Goal: Communication & Community: Answer question/provide support

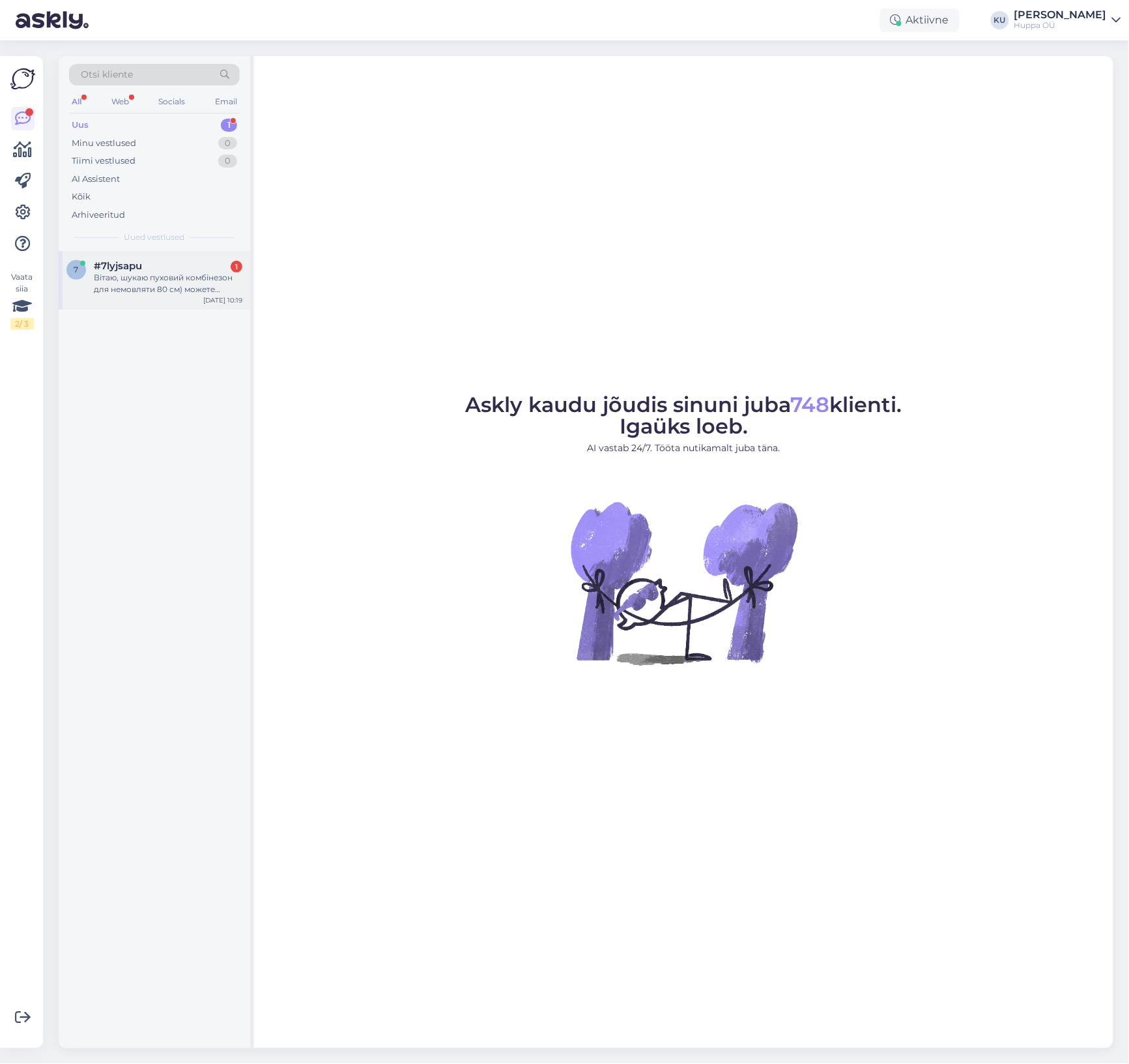
click at [152, 281] on div "Вітаю, шукаю пуховий комбінезон для немовляти 80 см) можете допомогти?" at bounding box center [168, 283] width 148 height 23
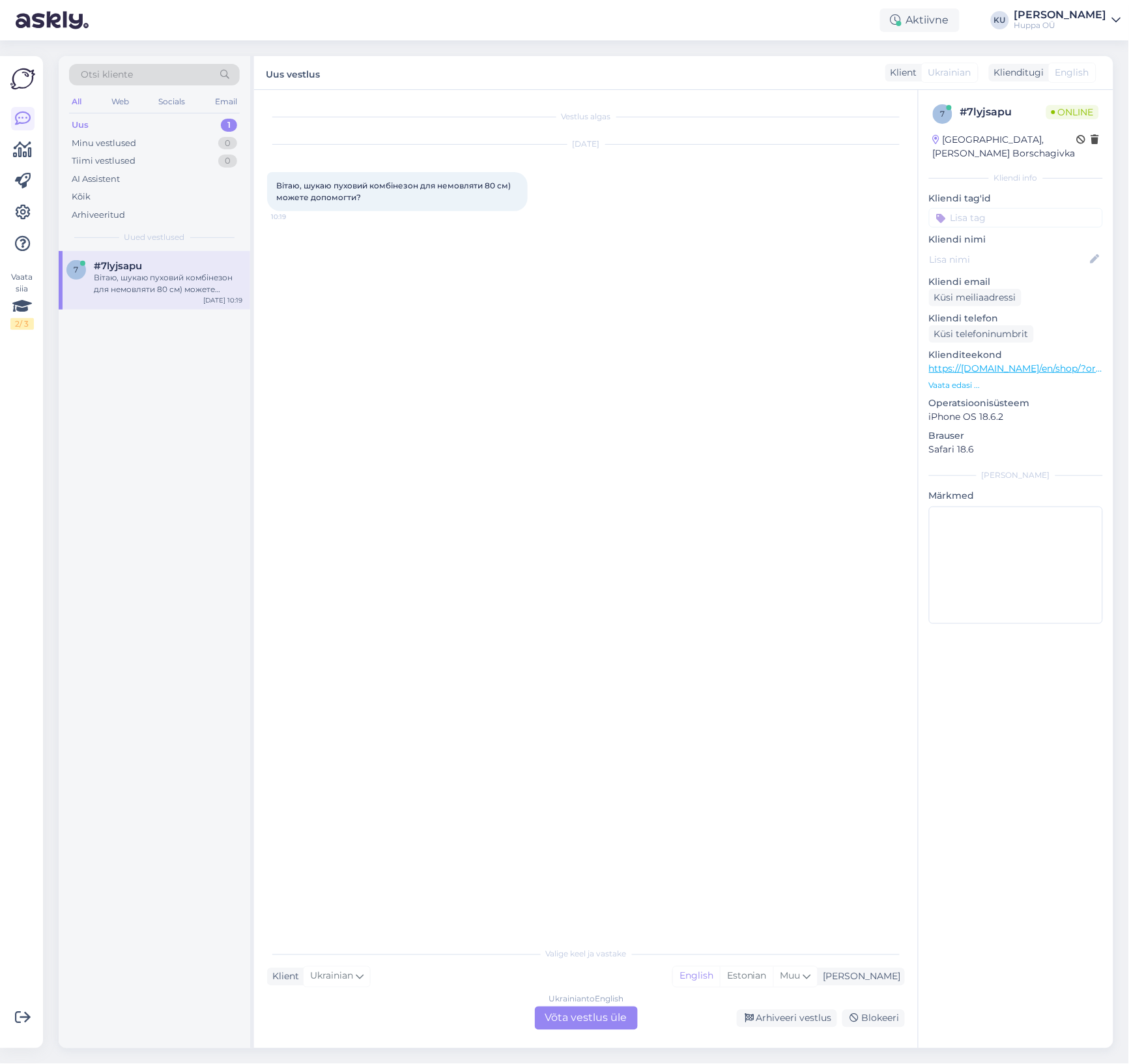
click at [580, 1014] on div "Ukrainian to English Võta vestlus üle" at bounding box center [587, 1018] width 103 height 23
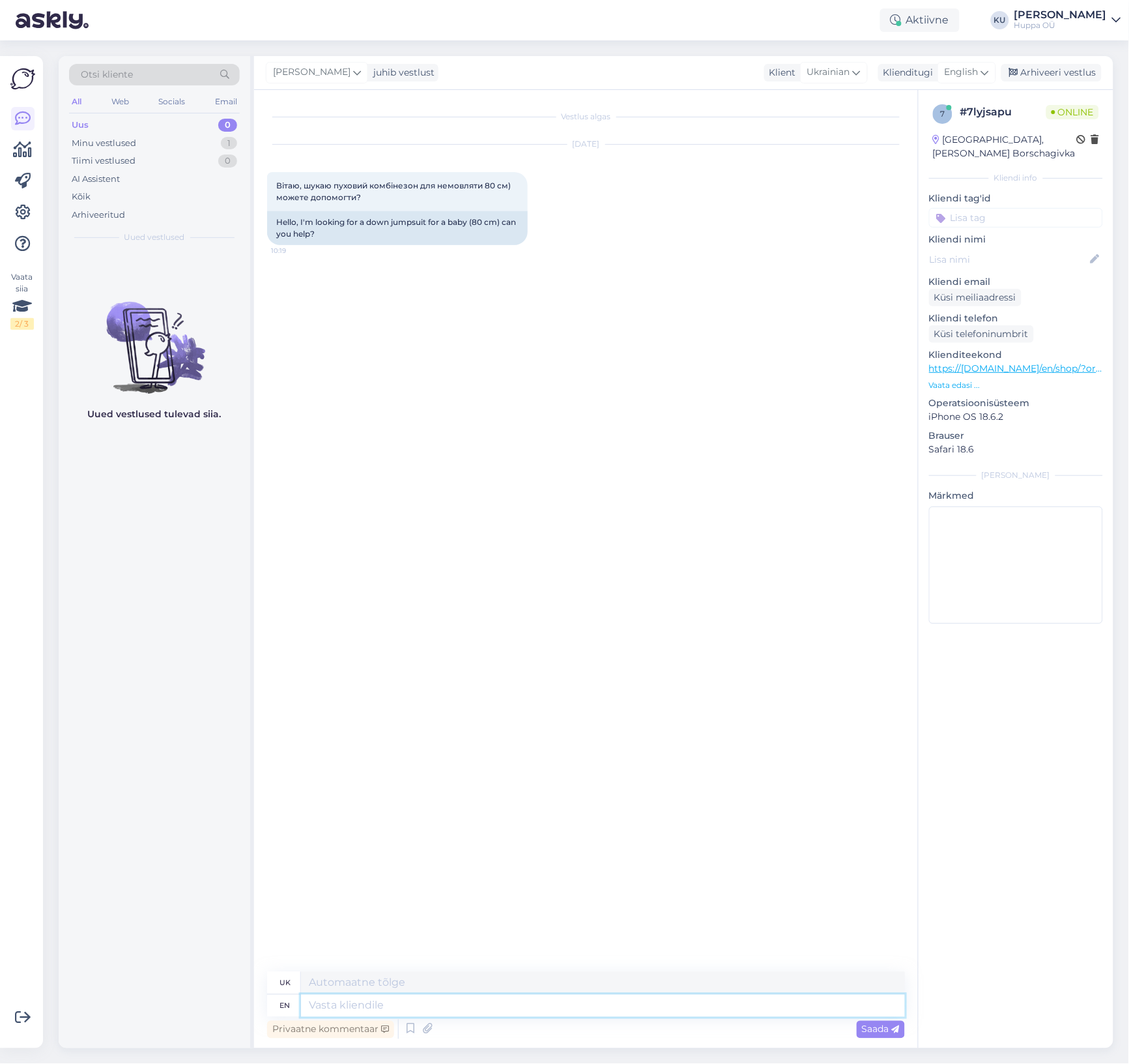
click at [363, 1005] on textarea at bounding box center [603, 1005] width 604 height 22
type textarea "Hello!"
type textarea "Привіт!"
type textarea "Hello! Are yo"
type textarea "Привіт! Є"
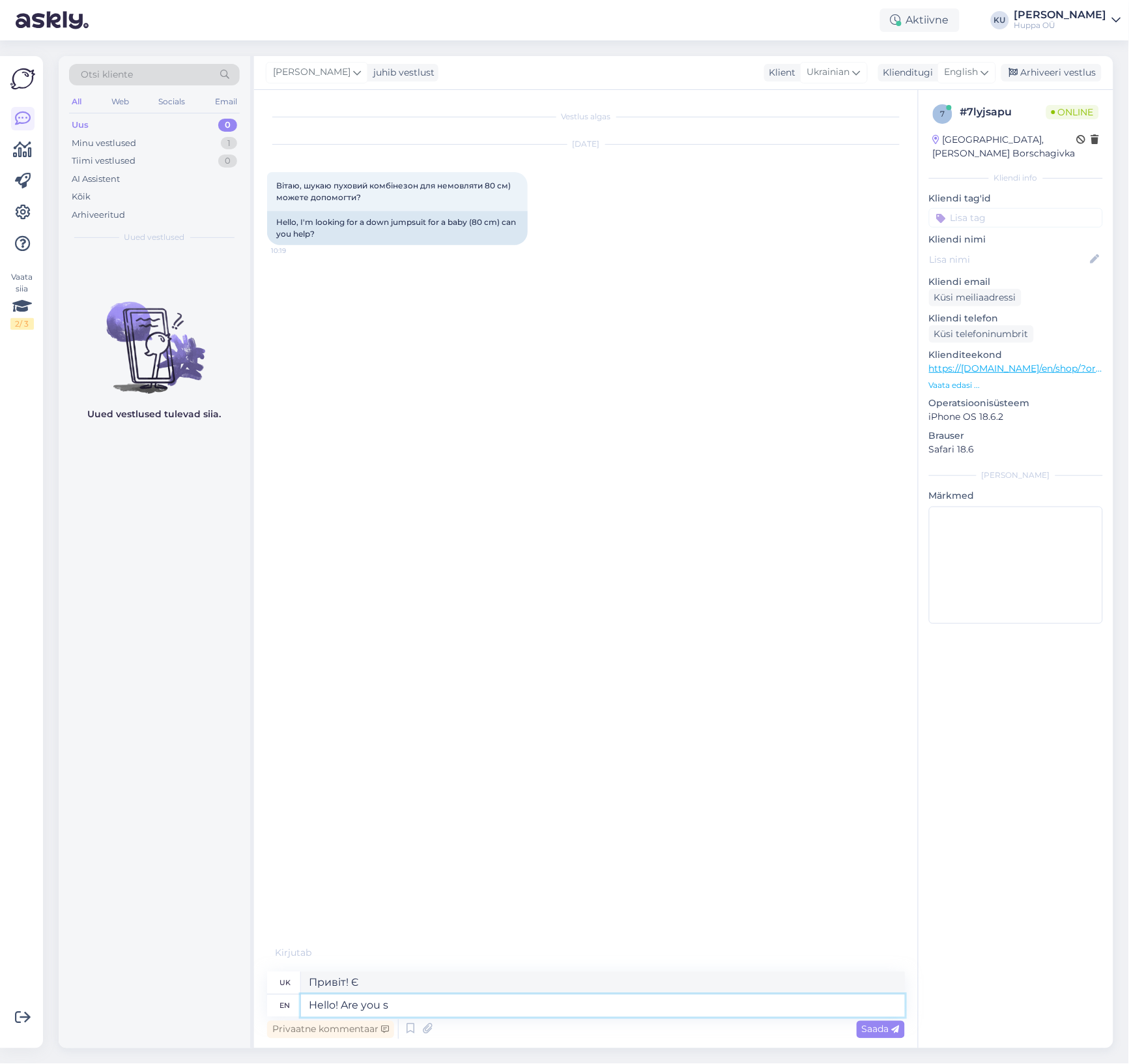
type textarea "Hello! Are you sh"
type textarea "Привіт! Ти?"
type textarea "Hello! Are you shopping i"
type textarea "Привіт! Ти робиш покупки?"
type textarea "Hello! Are you shopping in"
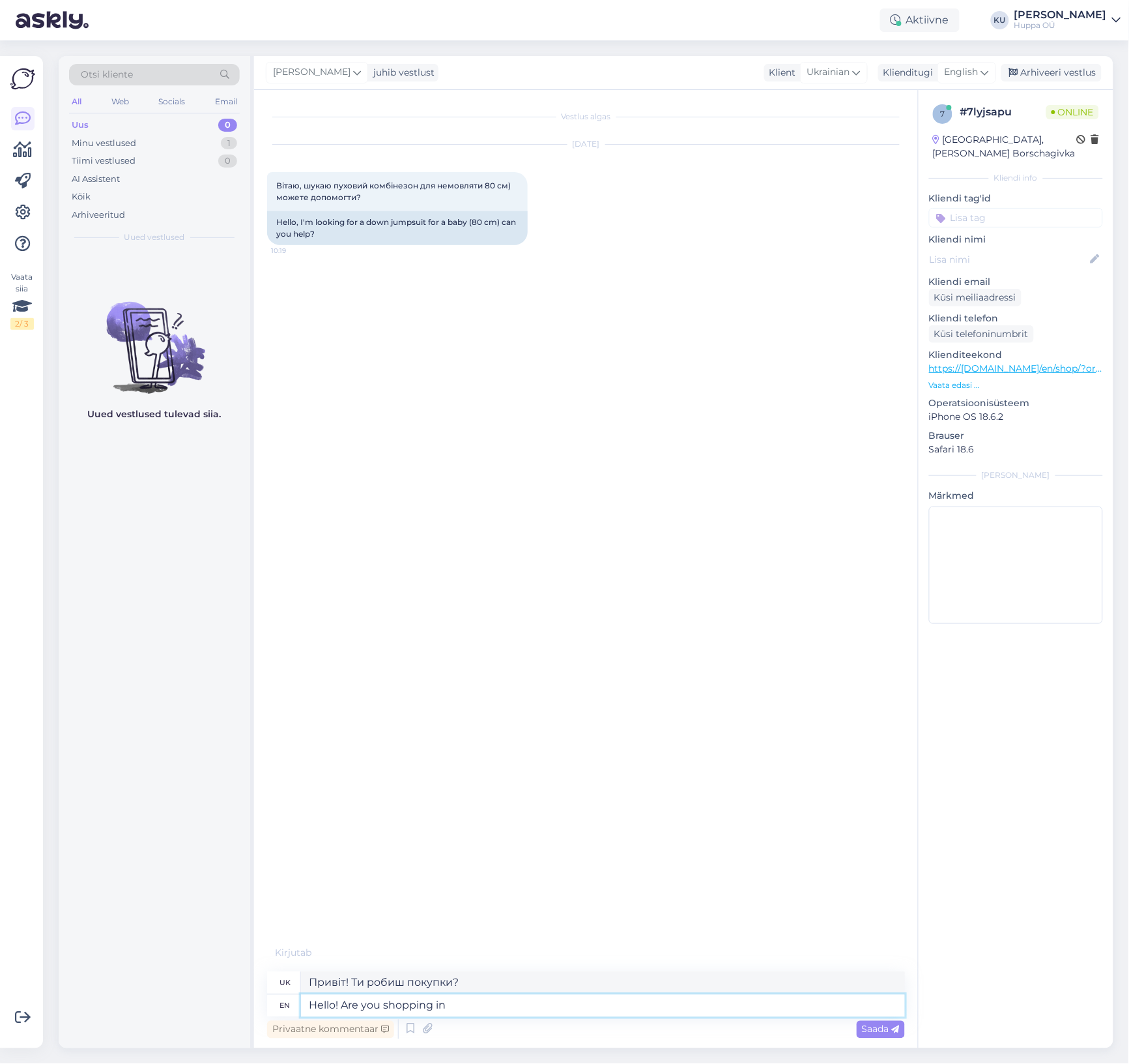
type textarea "Привіт! Ви робите покупки в"
type textarea "Hello! Are you shopping in [GEOGRAPHIC_DATA]?"
type textarea "Привіт! Ви робите покупки в [GEOGRAPHIC_DATA]?"
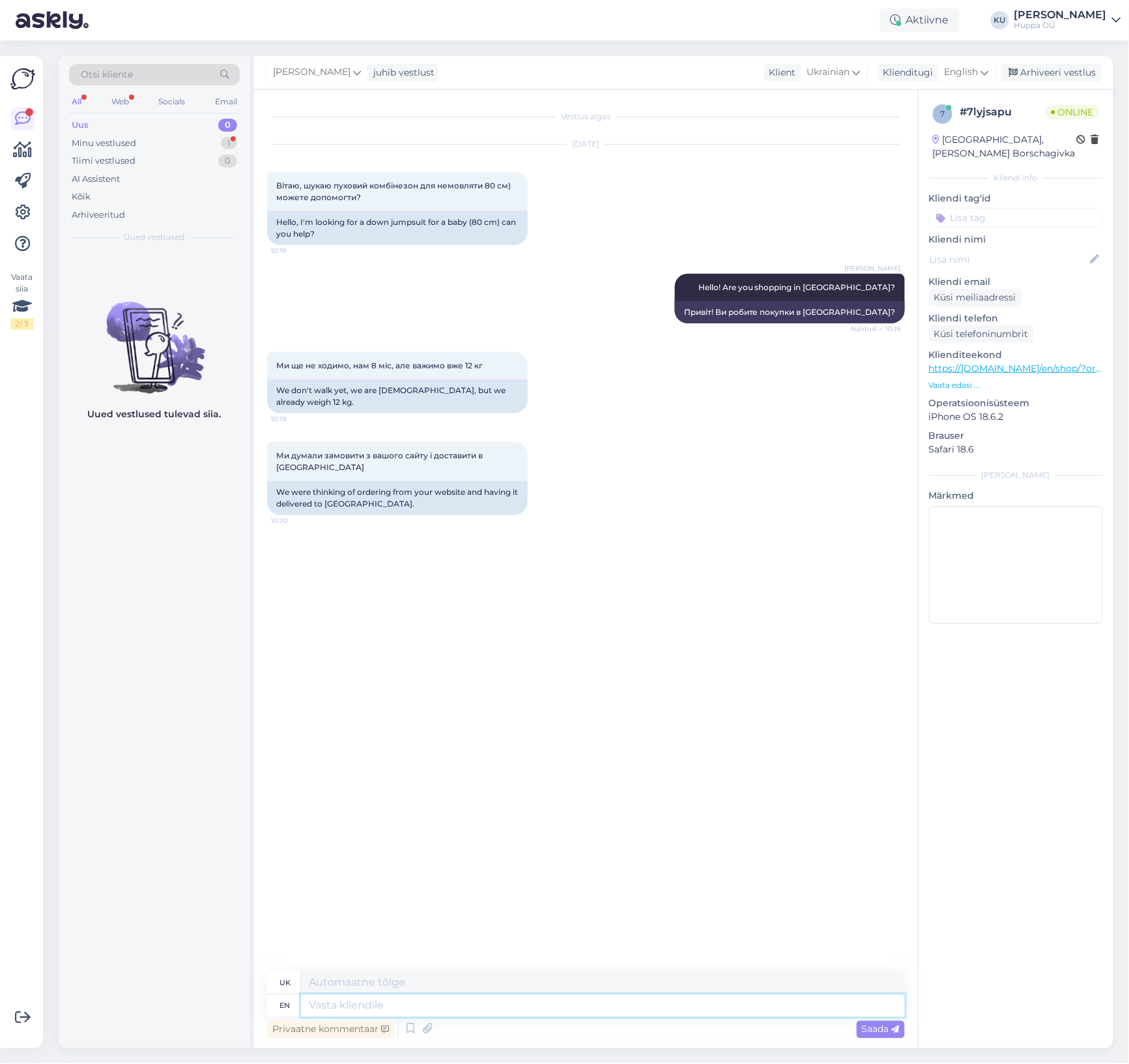
click at [443, 1003] on textarea at bounding box center [603, 1005] width 604 height 22
click at [193, 144] on div "Minu vestlused 1" at bounding box center [155, 143] width 171 height 19
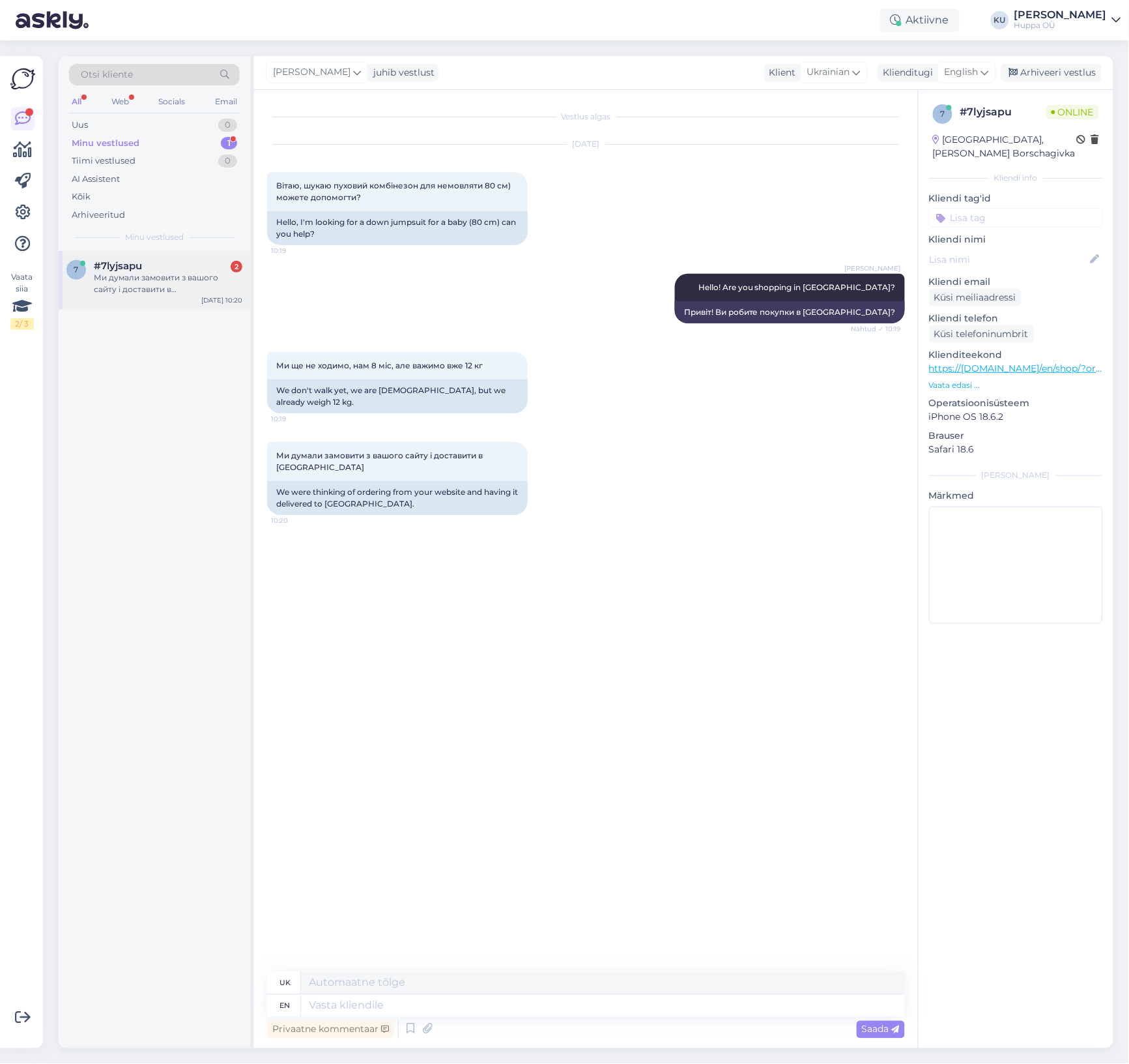
click at [139, 292] on div "Ми думали замовити з вашого сайту і доставити в [GEOGRAPHIC_DATA]" at bounding box center [168, 283] width 148 height 23
click at [358, 1006] on textarea at bounding box center [603, 1005] width 604 height 22
type textarea "Our"
type textarea "Наш"
type textarea "Our Ukraine"
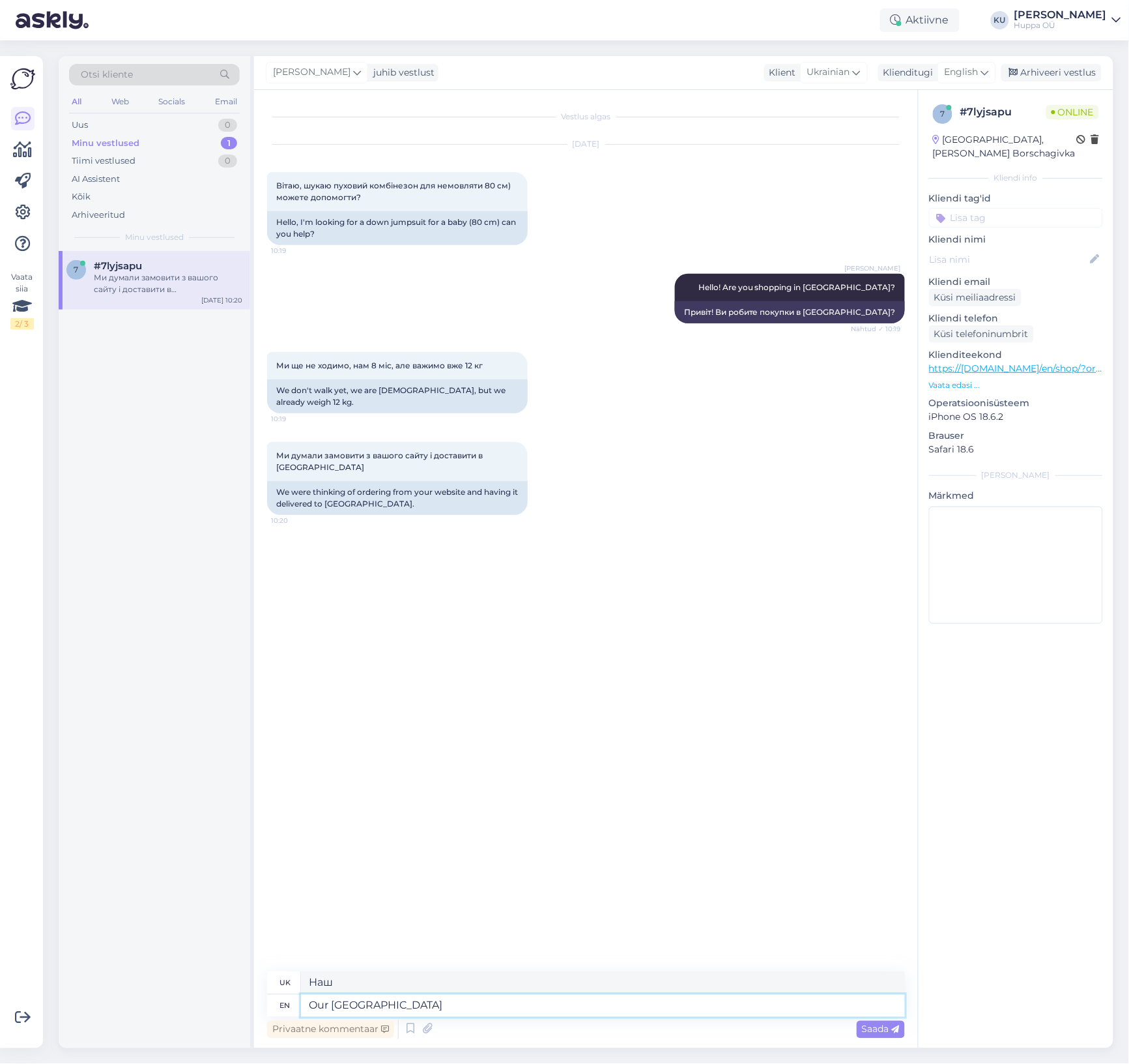
type textarea "Наша Україна"
type textarea "Our Ukraine e-shop i"
type textarea "Інтернет-магазин «Наша Україна»"
type textarea "Our Ukraine e-shop is u"
type textarea "Наш інтернет-магазин в Україні"
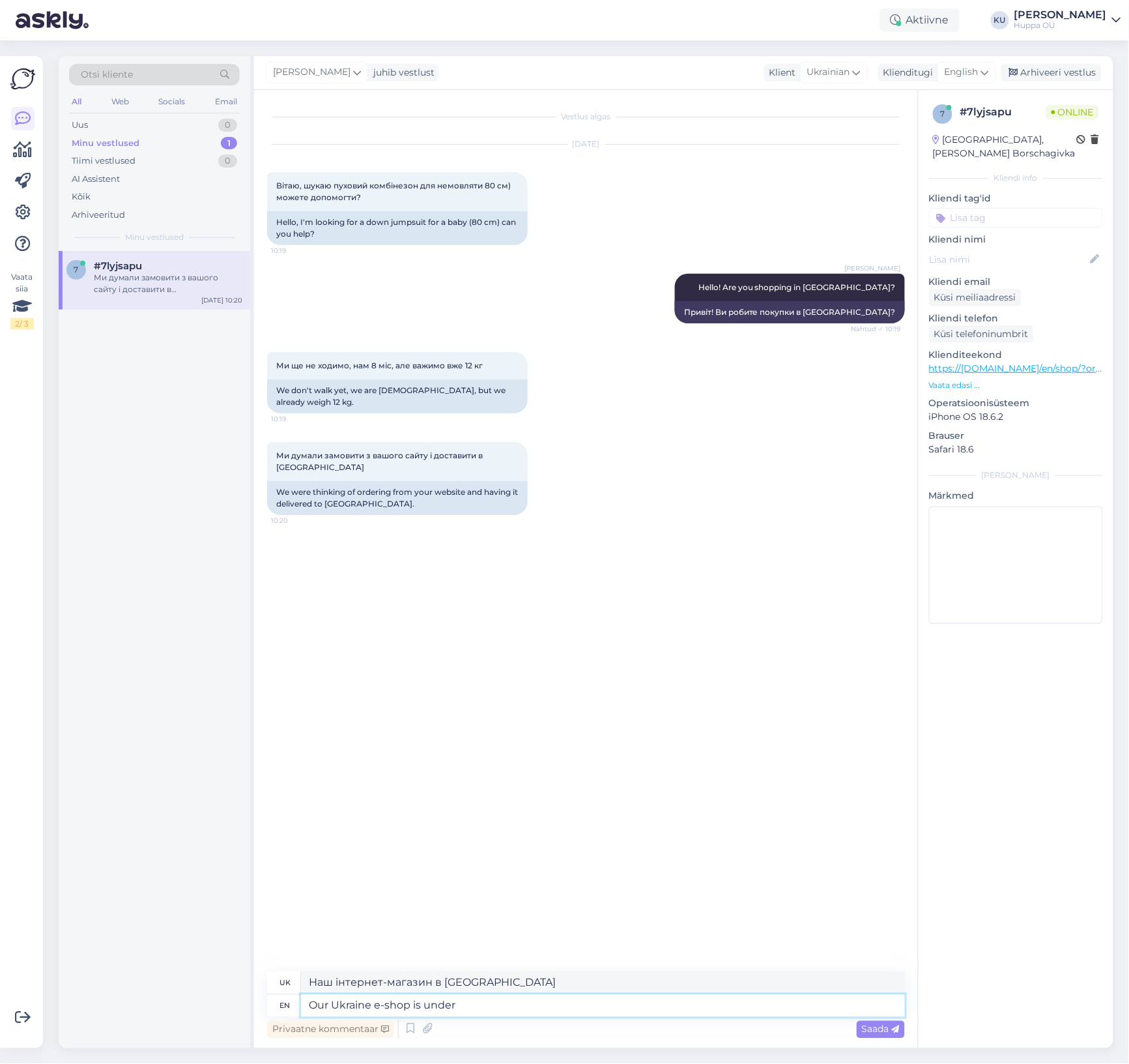
type textarea "Our Ukraine e-shop is under m"
type textarea "Наш інтернет-магазин в Україні знаходиться під"
type textarea "Our Ukraine e-shop is under maintenance cu"
type textarea "Наш інтернет-магазин в Україні знаходиться на технічному обслуговуванні."
type textarea "Our Ukraine e-shop is under maintenance currently, s"
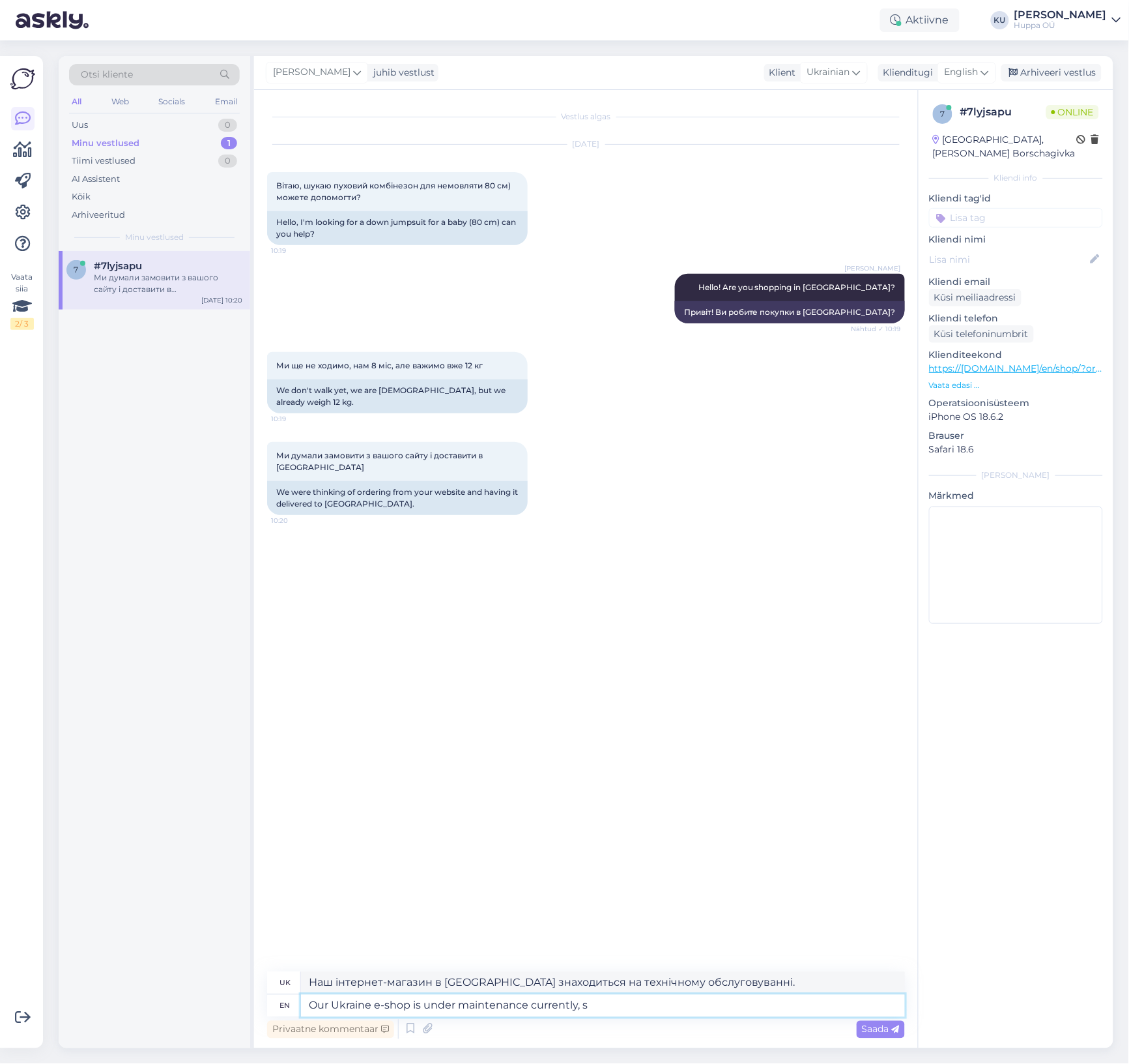
type textarea "Наш інтернет-магазин в Україні зараз працює на технічному обслуговуванні."
type textarea "Our Ukraine e-shop is under maintenance currently, soon"
type textarea "Наш інтернет-магазин в Україні зараз на технічному обслуговуванні, скоро"
type textarea "Our Ukraine e-shop is under maintenance currently, soon it wi"
type textarea "Наш інтернет-магазин в Україні зараз перебуває на технічному обслуговуванні, не…"
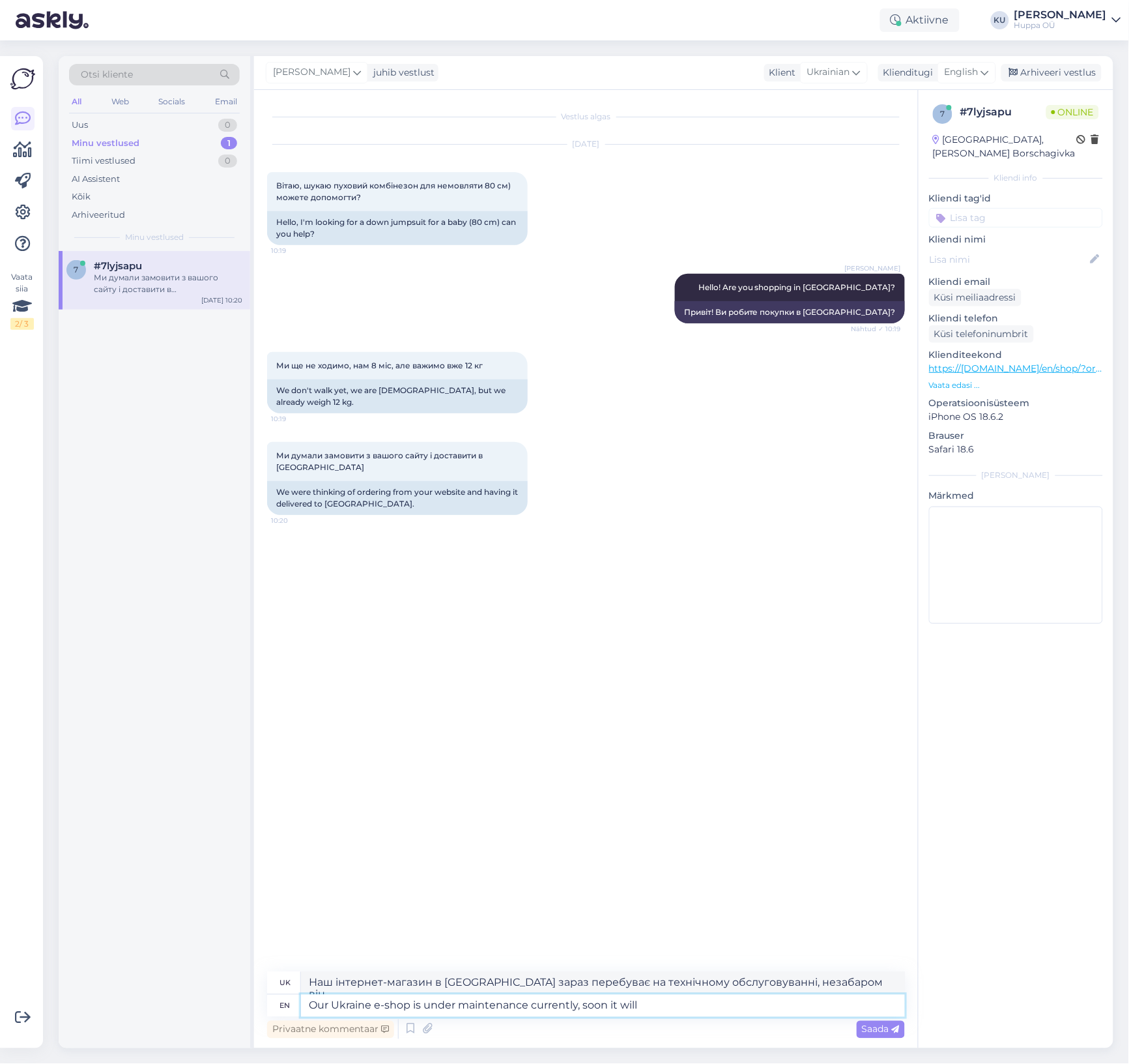
type textarea "Our Ukraine e-shop is under maintenance currently, soon it will b"
type textarea "Наш інтернет-магазин в Україні зараз перебуває на технічному обслуговуванні, не…"
type textarea "Our Ukraine e-shop is under maintenance currently, soon it will be r"
type textarea "Наш інтернет-магазин в Україні зараз перебуває на технічному обслуговуванні, не…"
type textarea "Our Ukraine e-shop is under maintenance currently, soon it will be ready."
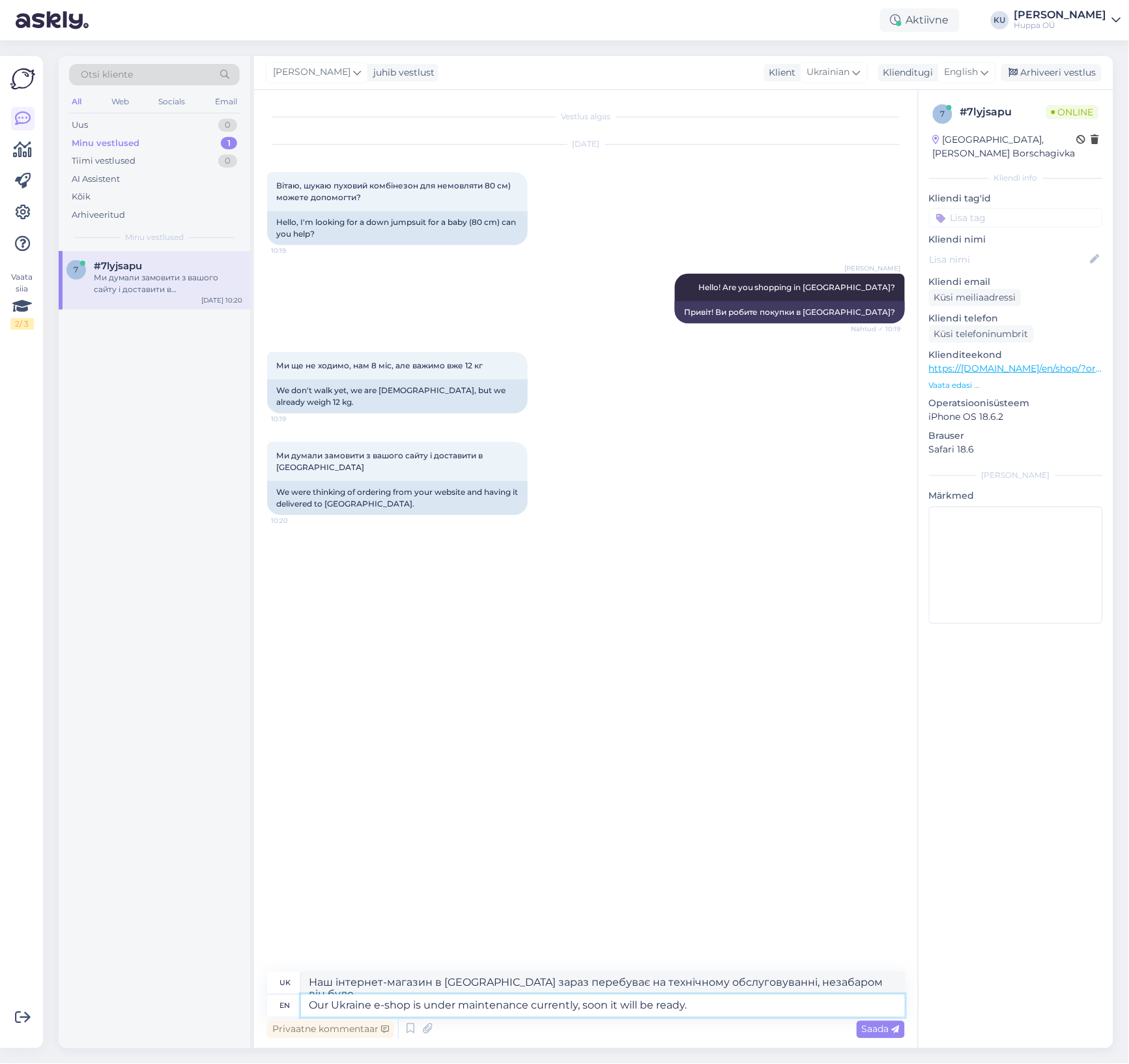
type textarea "Наш інтернет-магазин в Україні зараз перебуває на технічному обслуговуванні, не…"
type textarea "Our Ukraine e-shop is under maintenance currently, soon it will be ready. So I"
type textarea "Наш інтернет-магазин в Україні зараз перебуває на технічному обслуговуванні, не…"
type textarea "Our Ukraine e-shop is under maintenance currently, soon it will be ready. So I …"
type textarea "Наш інтернет-магазин в Україні зараз перебуває на технічному обслуговуванні, не…"
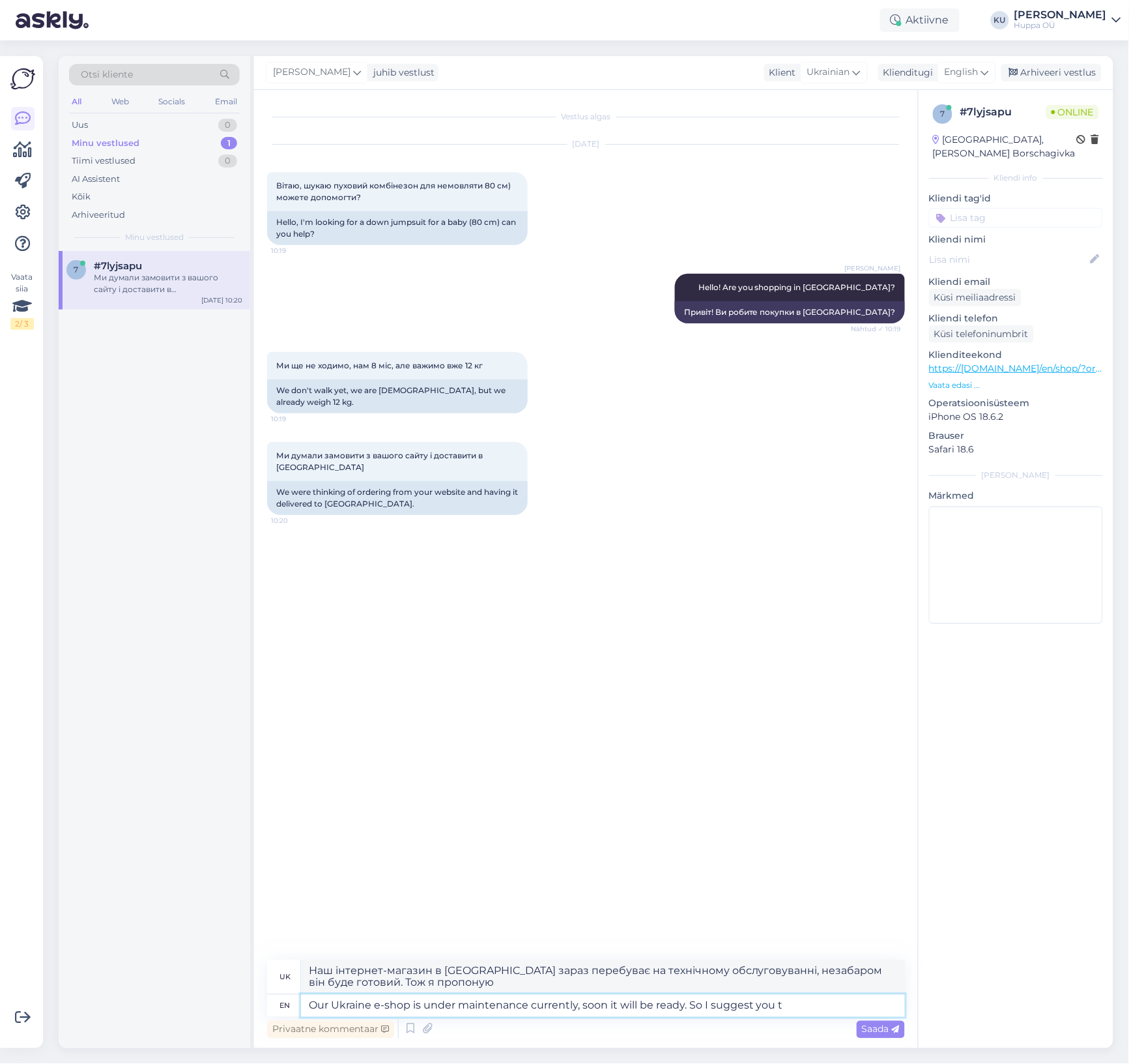
type textarea "Our Ukraine e-shop is under maintenance currently, soon it will be ready. So I …"
type textarea "Наш інтернет-магазин в Україні зараз перебуває на технічному обслуговуванні, не…"
type textarea "Our Ukraine e-shop is under maintenance currently, soon it will be ready. So I …"
type textarea "Наш інтернет-магазин в Україні зараз перебуває на технічному обслуговуванні, не…"
type textarea "Our Ukraine e-shop is under maintenance currently, soon it will be ready. So I …"
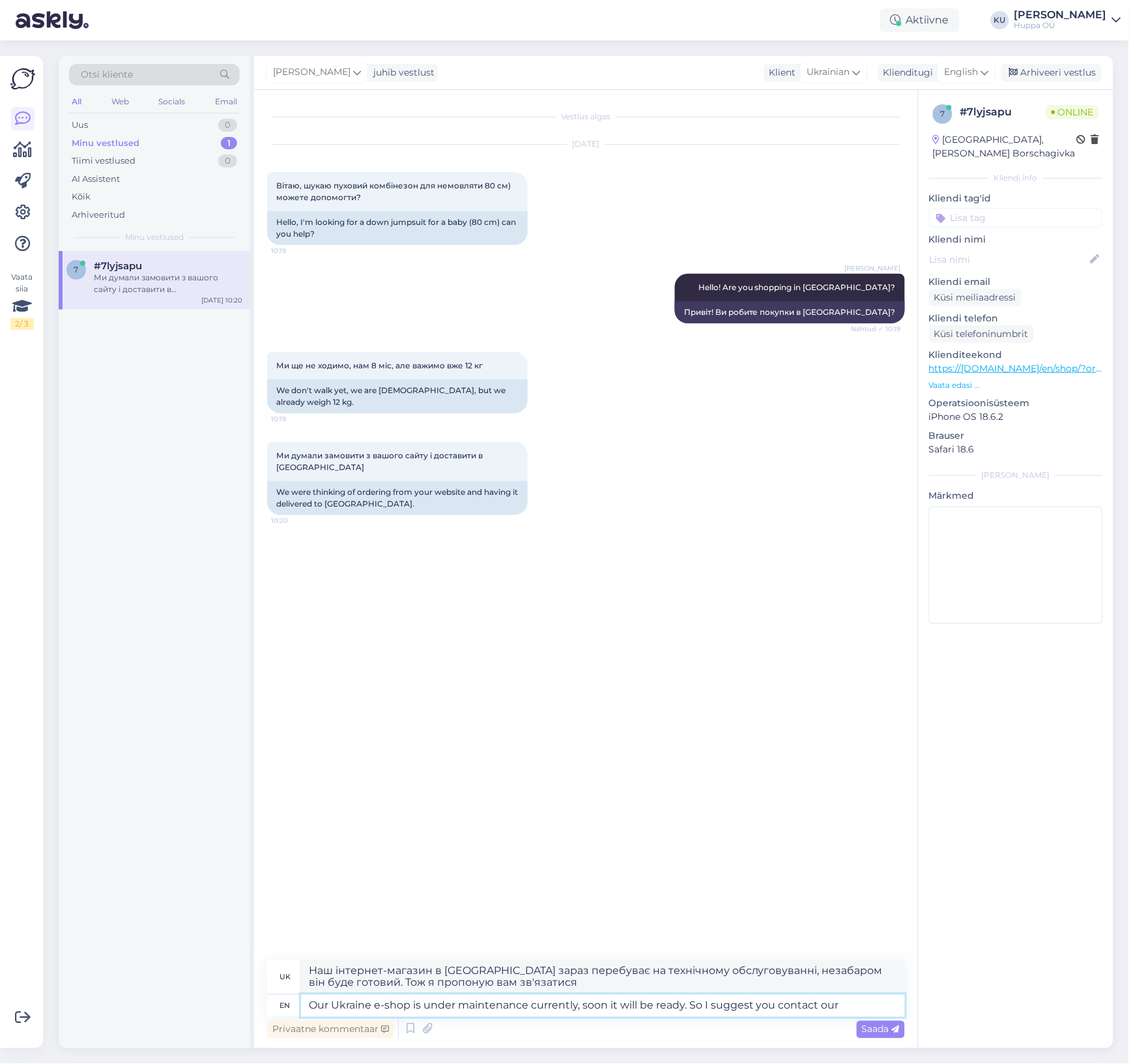
type textarea "Наш інтернет-магазин в Україні зараз перебуває на технічному обслуговуванні, не…"
click at [859, 1006] on textarea "Our Ukraine e-shop is under maintenance currently, soon it will be ready. So I …" at bounding box center [603, 1005] width 604 height 22
type textarea "Our Ukraine e-shop is under maintenance currently, soon it will be ready. So I …"
type textarea "Наш інтернет-магазин у Україні зараз перебуває на технічному обслуговуванні, не…"
type textarea "Our Ukraine e-shop is under maintenance currently, soon it will be ready. So I …"
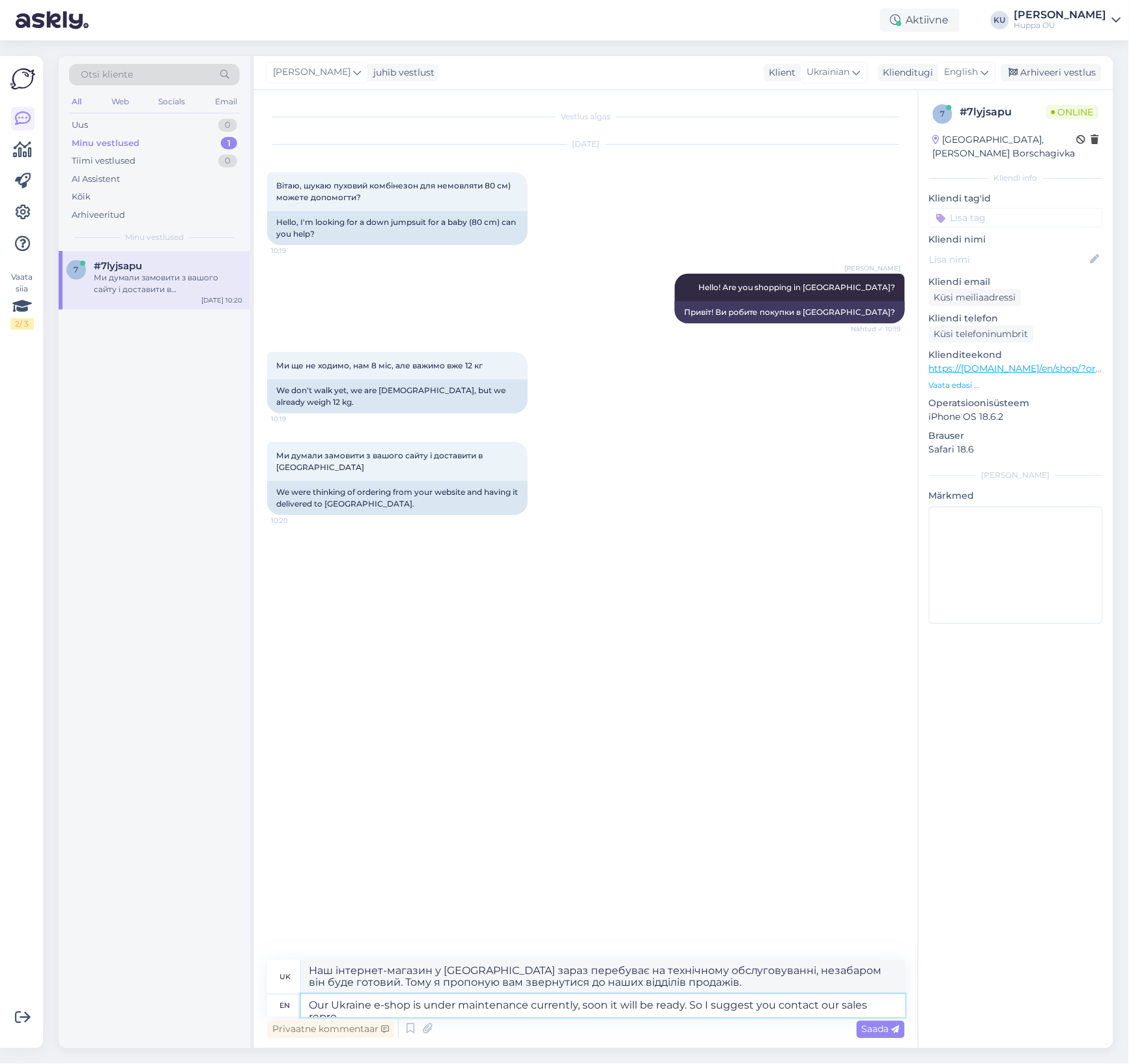
type textarea "Наш інтернет-магазин в Україні зараз перебуває на технічному обслуговуванні, не…"
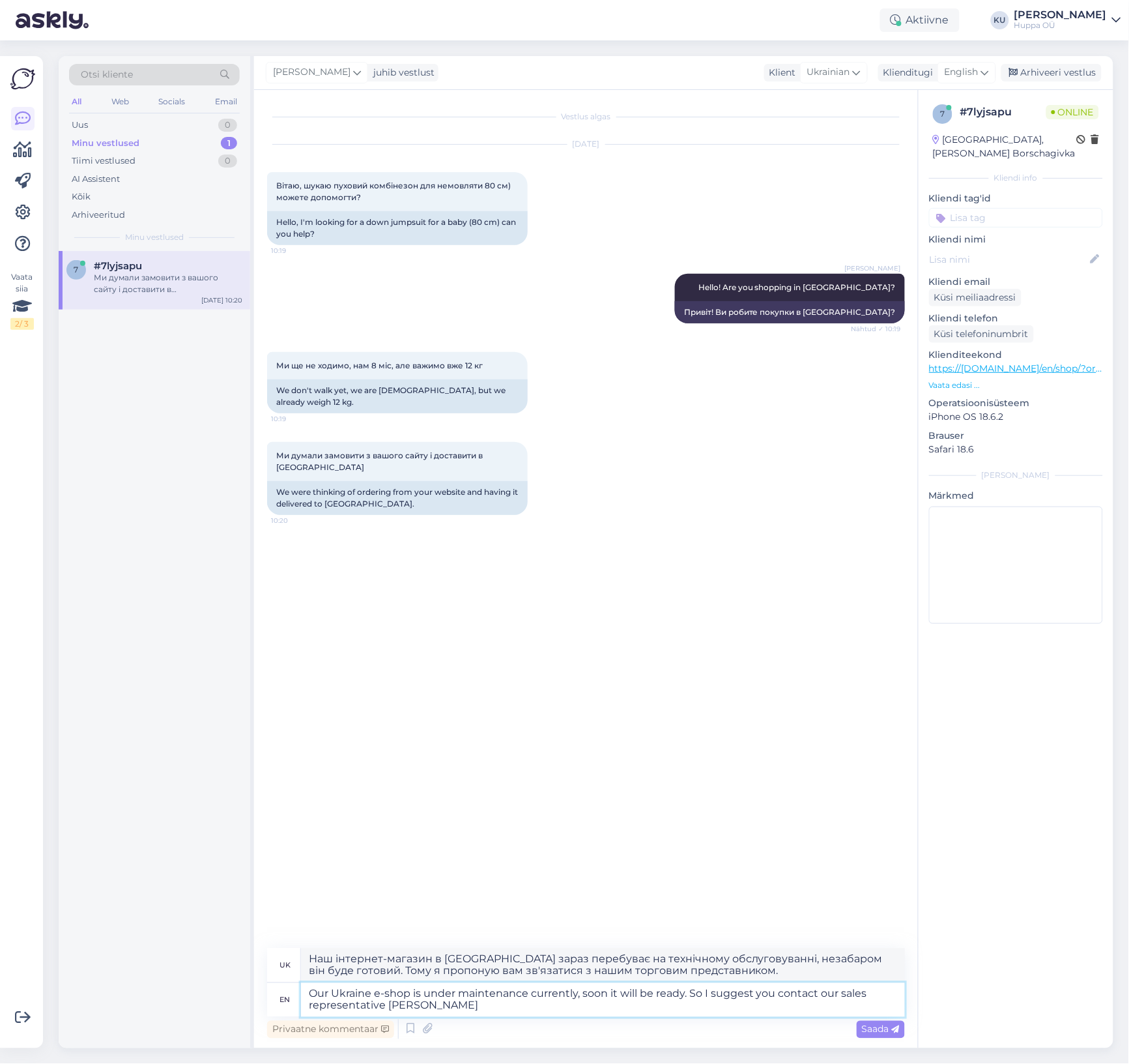
type textarea "Our Ukraine e-shop is under maintenance currently, soon it will be ready. So I …"
type textarea "Наш інтернет-магазин в Україні зараз перебуває на технічному обслуговуванні, не…"
type textarea "Our Ukraine e-shop is under maintenance currently, soon it will be ready. So I …"
type textarea "Наш інтернет-магазин в Україні зараз перебуває на технічному обслуговуванні, не…"
type textarea "Our Ukraine e-shop is under maintenance currently, soon it will be ready. So I …"
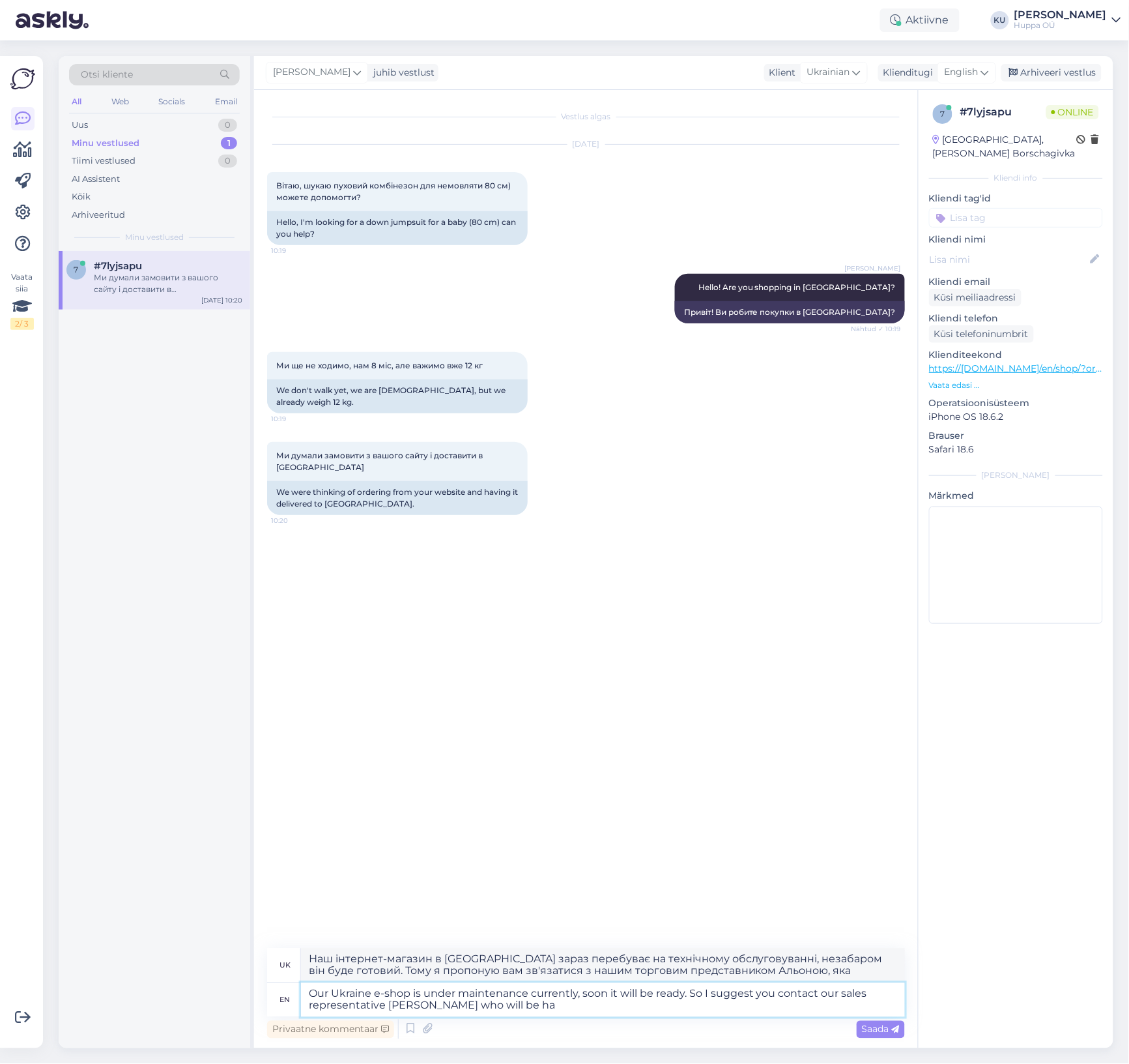
type textarea "Наш інтернет-магазин в Україні зараз перебуває на технічному обслуговуванні, не…"
type textarea "Our Ukraine e-shop is under maintenance currently, soon it will be ready. So I …"
type textarea "Наш інтернет-магазин в Україні зараз перебуває на технічному обслуговуванні, не…"
type textarea "Our Ukraine e-shop is under maintenance currently, soon it will be ready. So I …"
type textarea "Наш інтернет-магазин в Україні зараз перебуває на технічному обслуговуванні, не…"
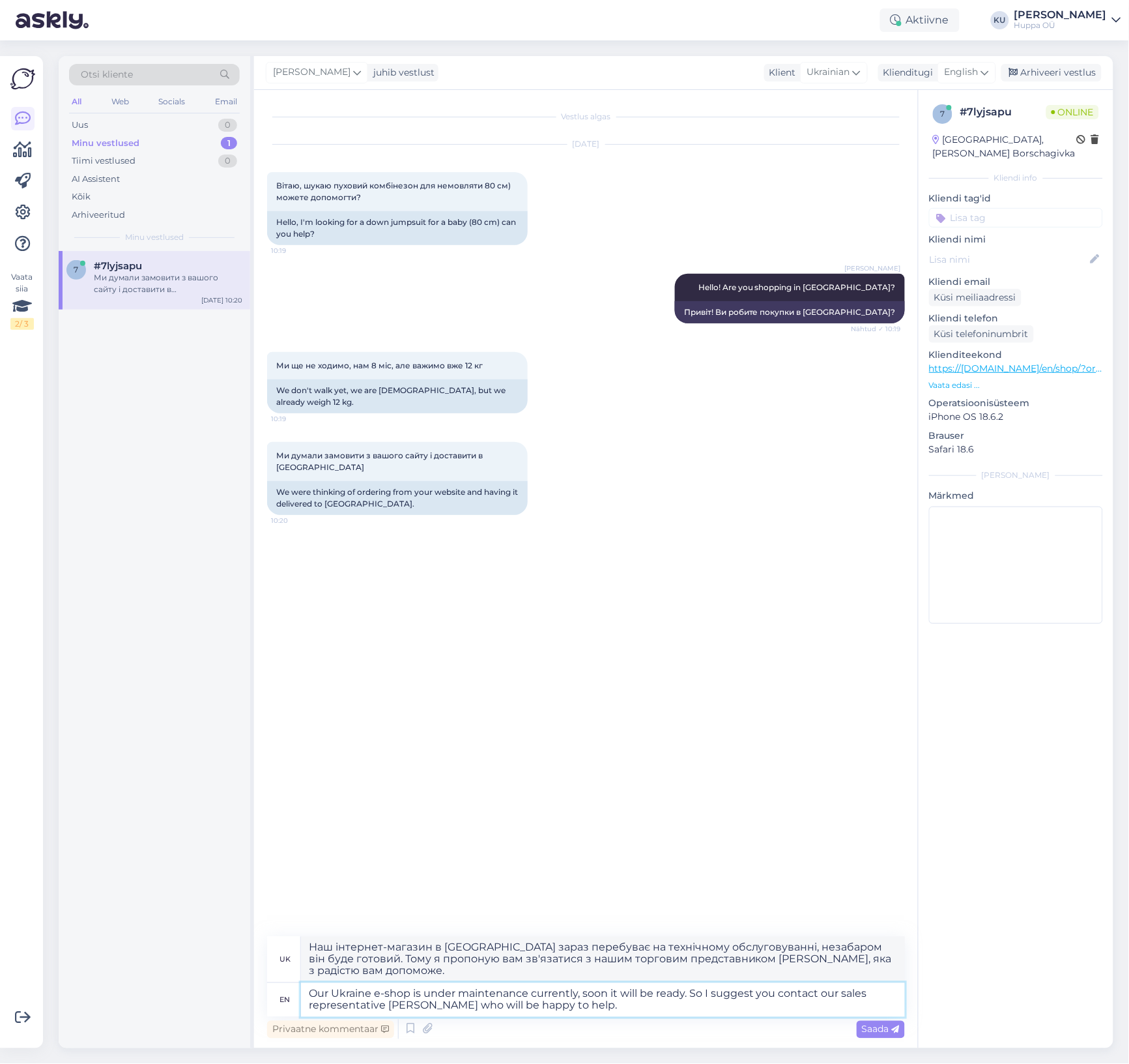
type textarea "Our Ukraine e-shop is under maintenance currently, soon it will be ready. So I …"
type textarea "Наш інтернет-магазин в Україні зараз перебуває на технічному обслуговуванні, не…"
type textarea "Our Ukraine e-shop is under maintenance currently, soon it will be ready. So I …"
type textarea "Наш інтернет-магазин в Україні зараз перебуває на технічному обслуговуванні, не…"
type textarea "Our Ukraine e-shop is under maintenance currently, soon it will be ready. So I …"
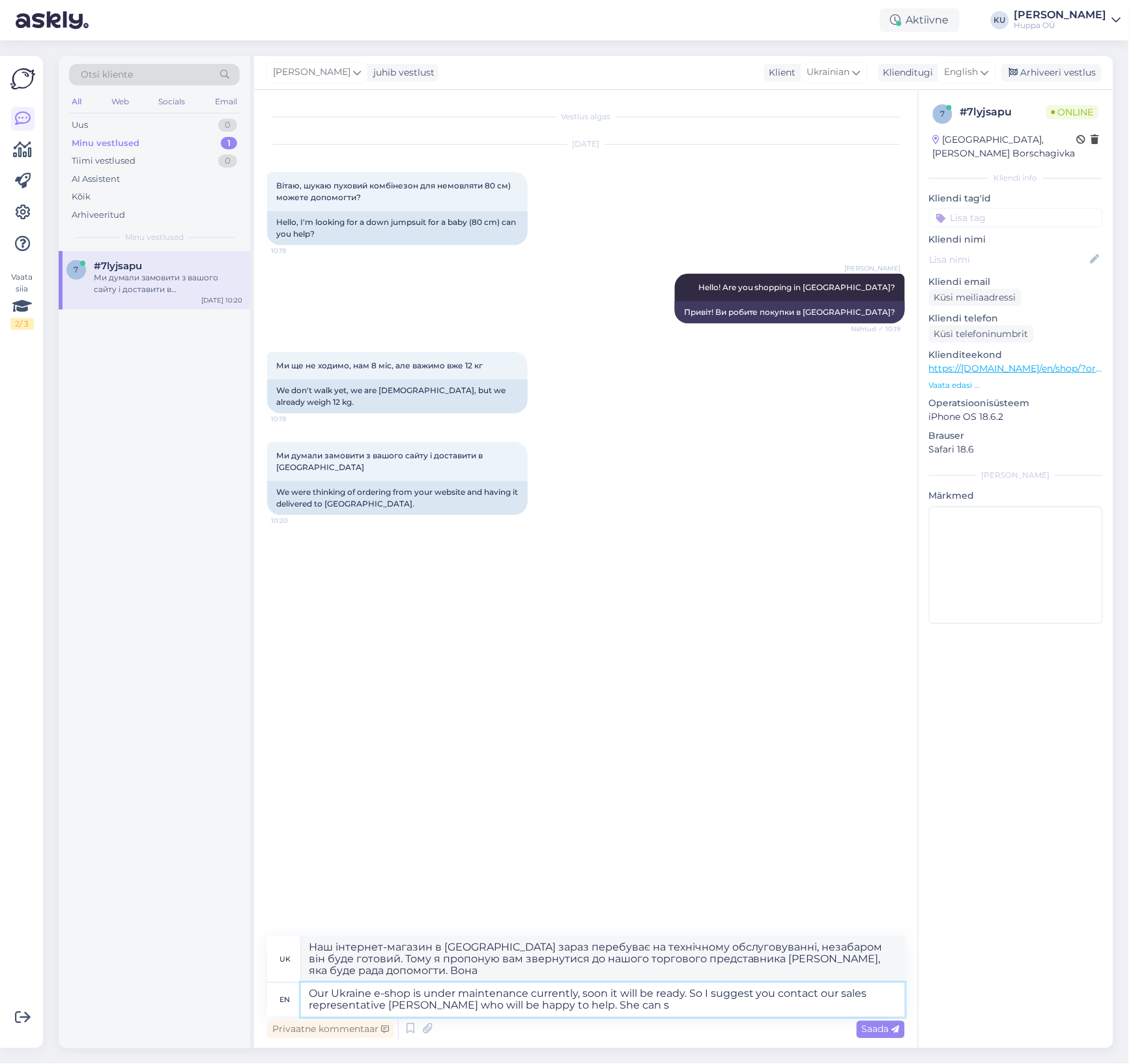
type textarea "Наш інтернет-магазин в Україні зараз перебуває на технічному обслуговуванні, не…"
type textarea "Our Ukraine e-shop is under maintenance currently, soon it will be ready. So I …"
type textarea "Наш інтернет-магазин в Україні зараз перебуває на технічному обслуговуванні, не…"
type textarea "Our Ukraine e-shop is under maintenance currently, soon it will be ready. So I …"
type textarea "Наш інтернет-магазин в Україні зараз перебуває на технічному обслуговуванні, не…"
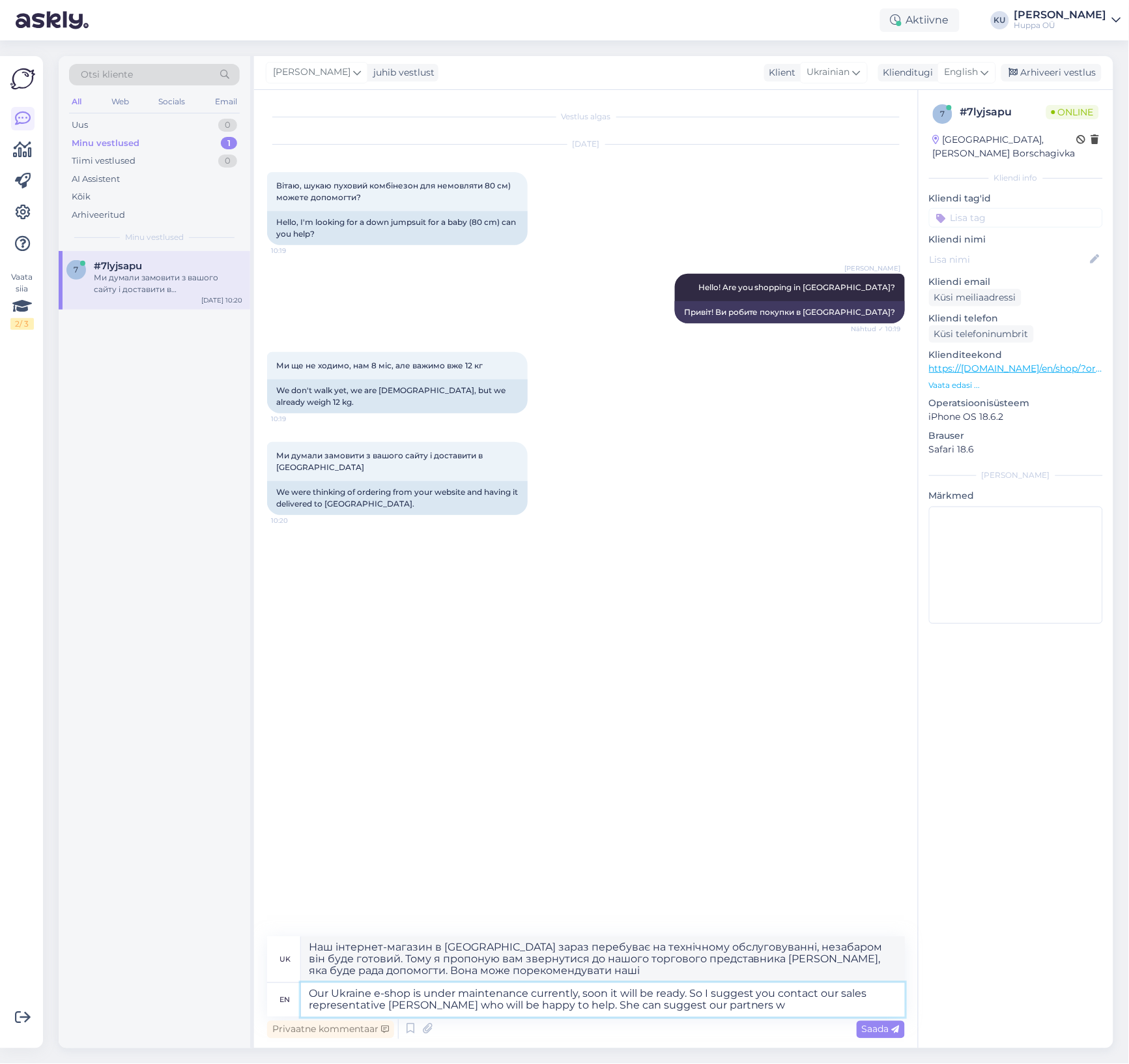
type textarea "Our Ukraine e-shop is under maintenance currently, soon it will be ready. So I …"
type textarea "Наш інтернет-магазин в Україні зараз перебуває на технічному обслуговуванні, не…"
type textarea "Our Ukraine e-shop is under maintenance currently, soon it will be ready. So I …"
type textarea "Наш інтернет-магазин в Україні зараз перебуває на технічному обслуговуванні, не…"
type textarea "Our Ukraine e-shop is under maintenance currently, soon it will be ready. So I …"
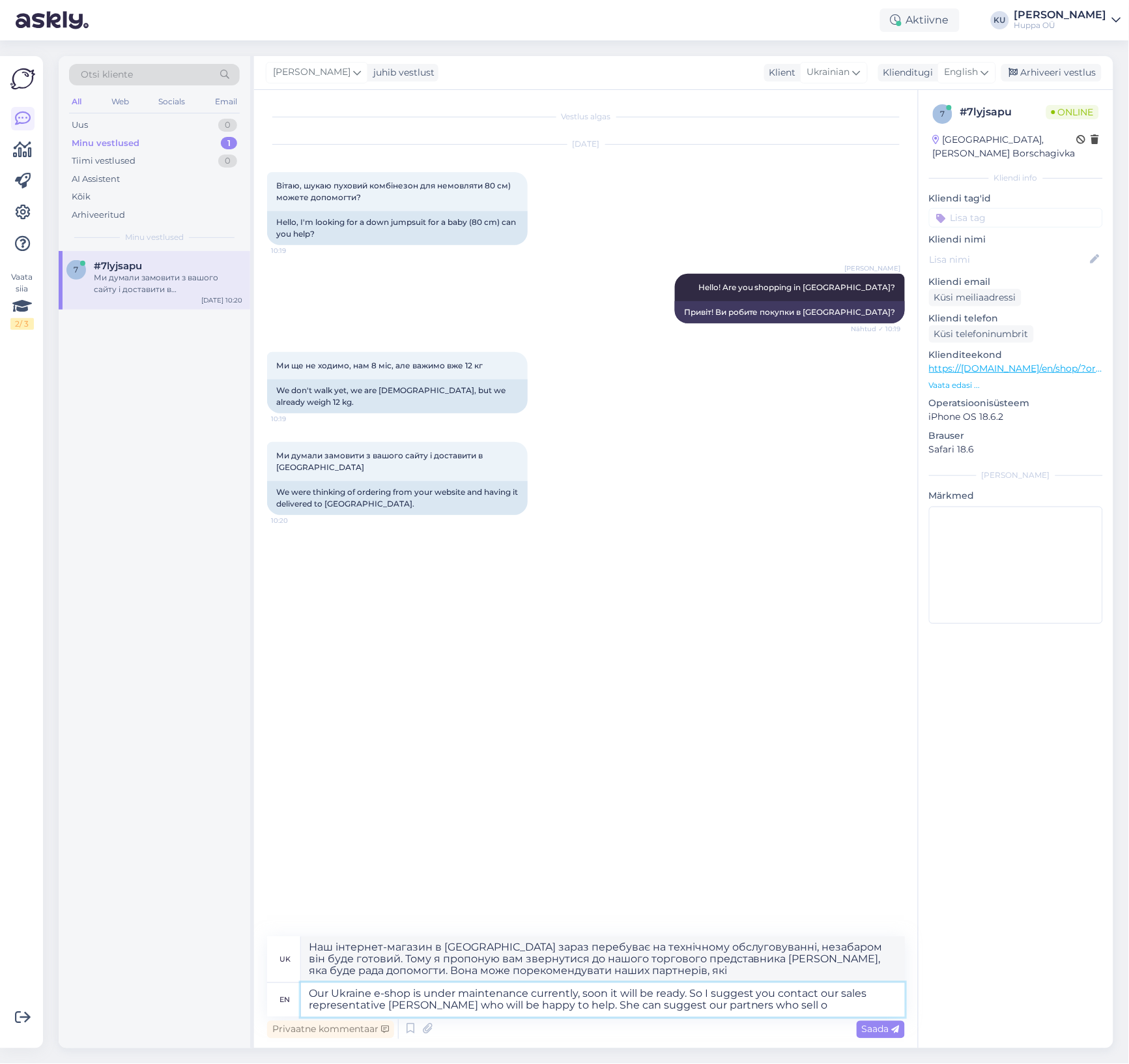
type textarea "Наш інтернет-магазин в Україні зараз перебуває на технічному обслуговуванні, не…"
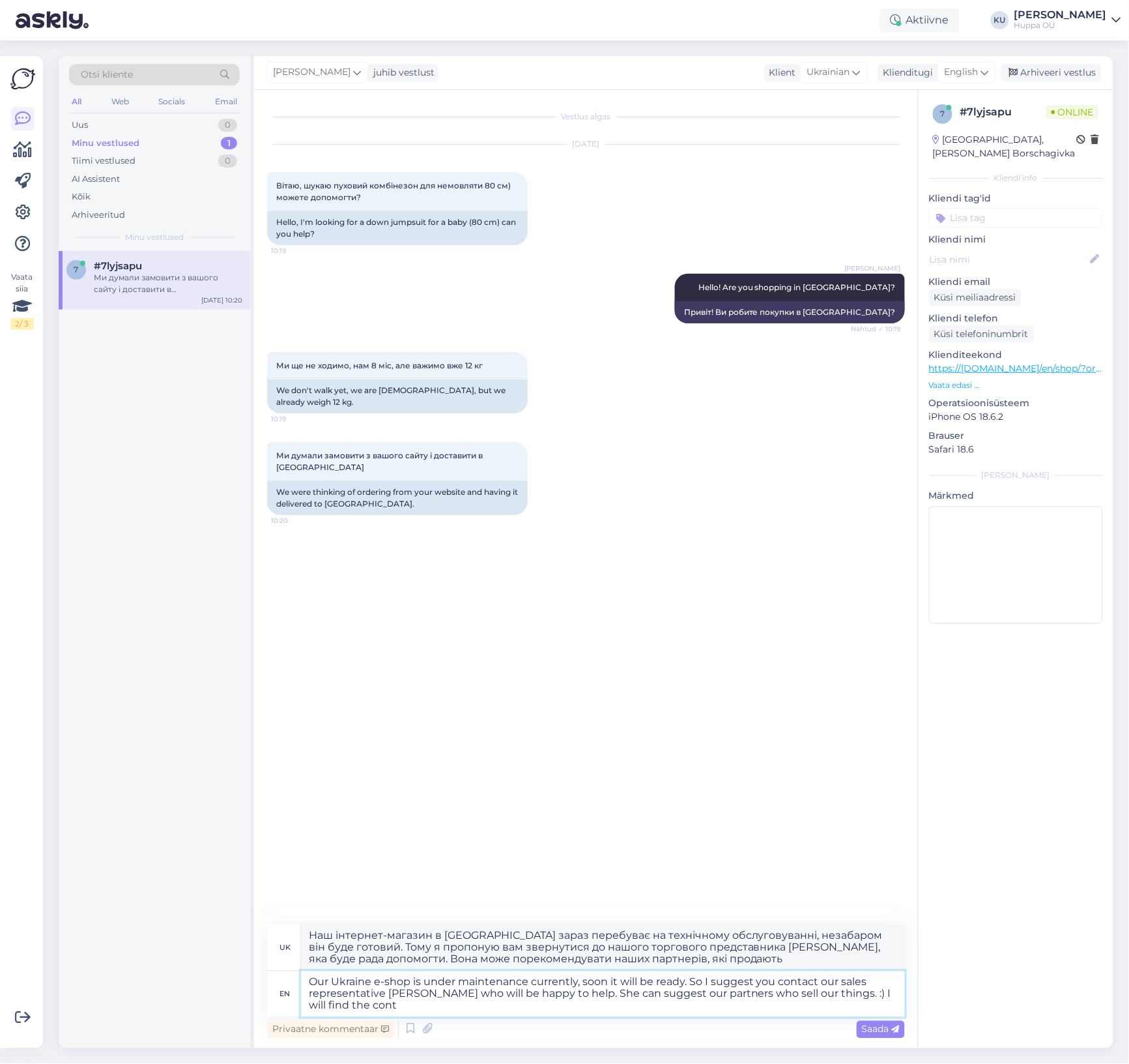
type textarea "Our Ukraine e-shop is under maintenance currently, soon it will be ready. So I …"
type textarea "Наш інтернет-магазин в Україні зараз перебуває на технічному обслуговуванні, не…"
type textarea "Our Ukraine e-shop is under maintenance currently, soon it will be ready. So I …"
type textarea "Наш інтернет-магазин в Україні зараз перебуває на технічному обслуговуванні, не…"
type textarea "Our Ukraine e-shop is under maintenance currently, soon it will be ready. So I …"
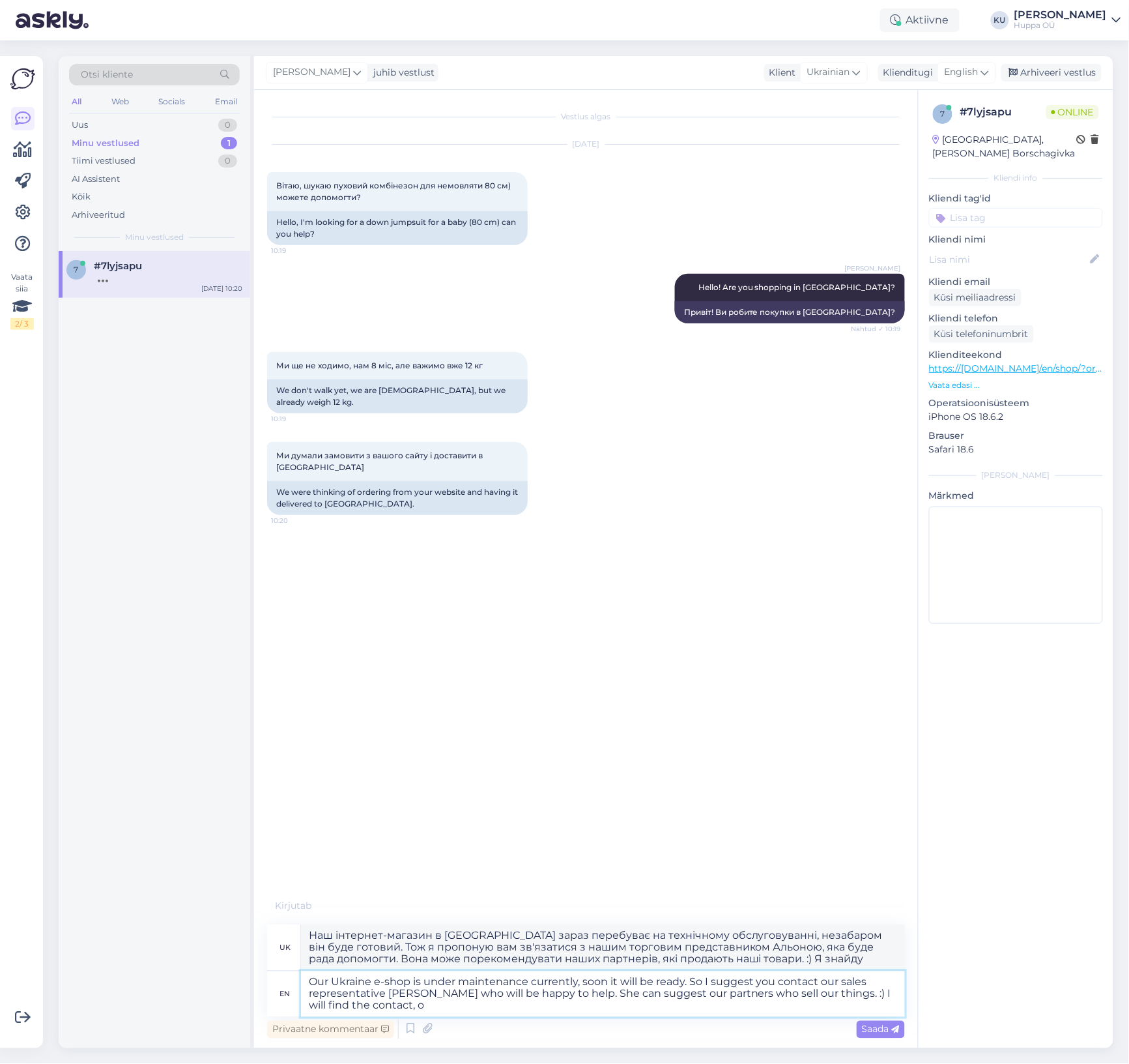
type textarea "Наш інтернет-магазин в Україні зараз перебуває на технічному обслуговуванні, не…"
type textarea "Our Ukraine e-shop is under maintenance currently, soon it will be ready. So I …"
type textarea "Наш інтернет-магазин в Україні зараз перебуває на технічному обслуговуванні, не…"
type textarea "Our Ukraine e-shop is under maintenance currently, soon it will be ready. So I …"
type textarea "Наш інтернет-магазин в Україні зараз перебуває на технічному обслуговуванні, не…"
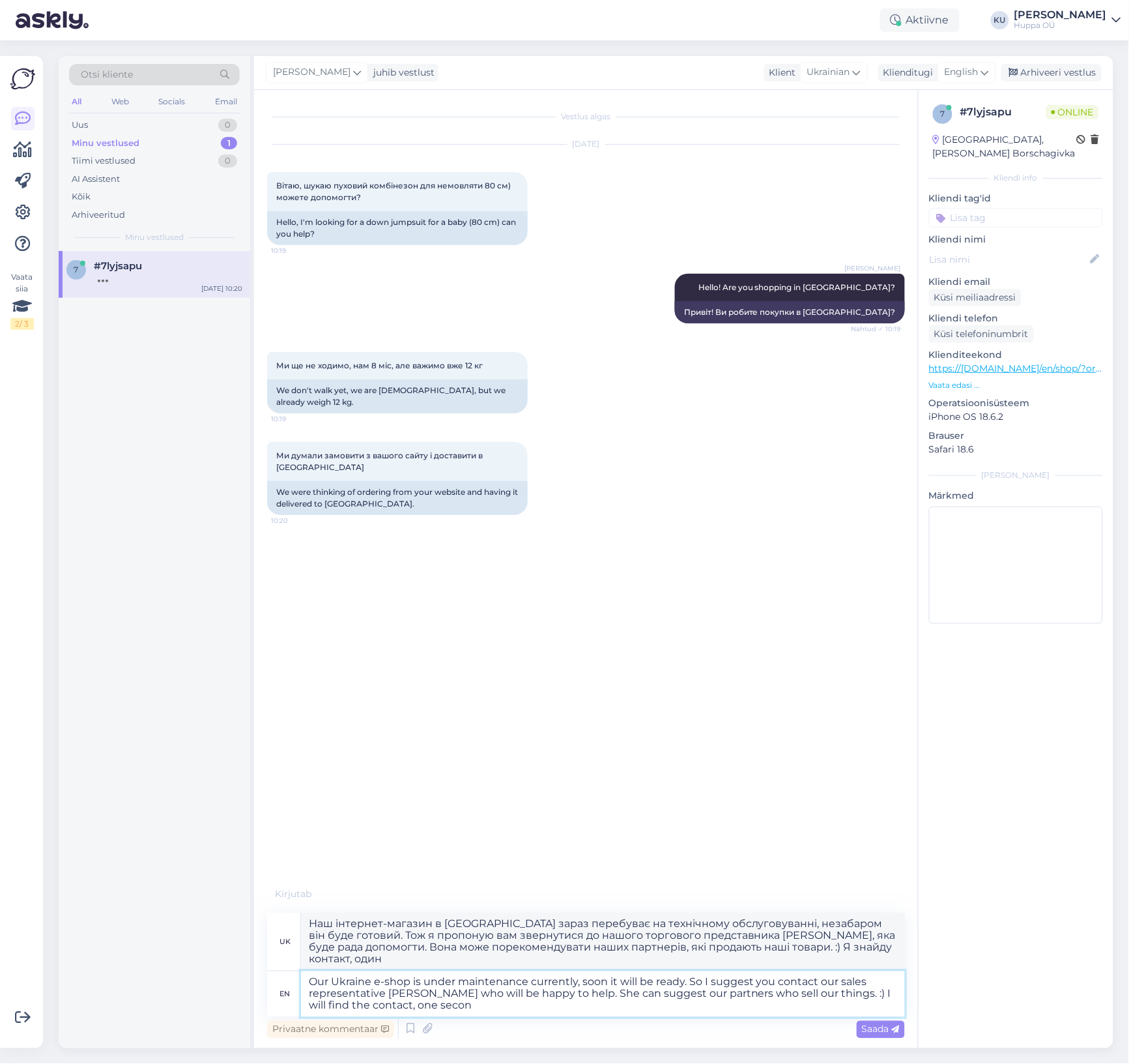
type textarea "Our Ukraine e-shop is under maintenance currently, soon it will be ready. So I …"
type textarea "Наш інтернет-магазин в [GEOGRAPHIC_DATA] зараз оновлюється, незабаром він буде …"
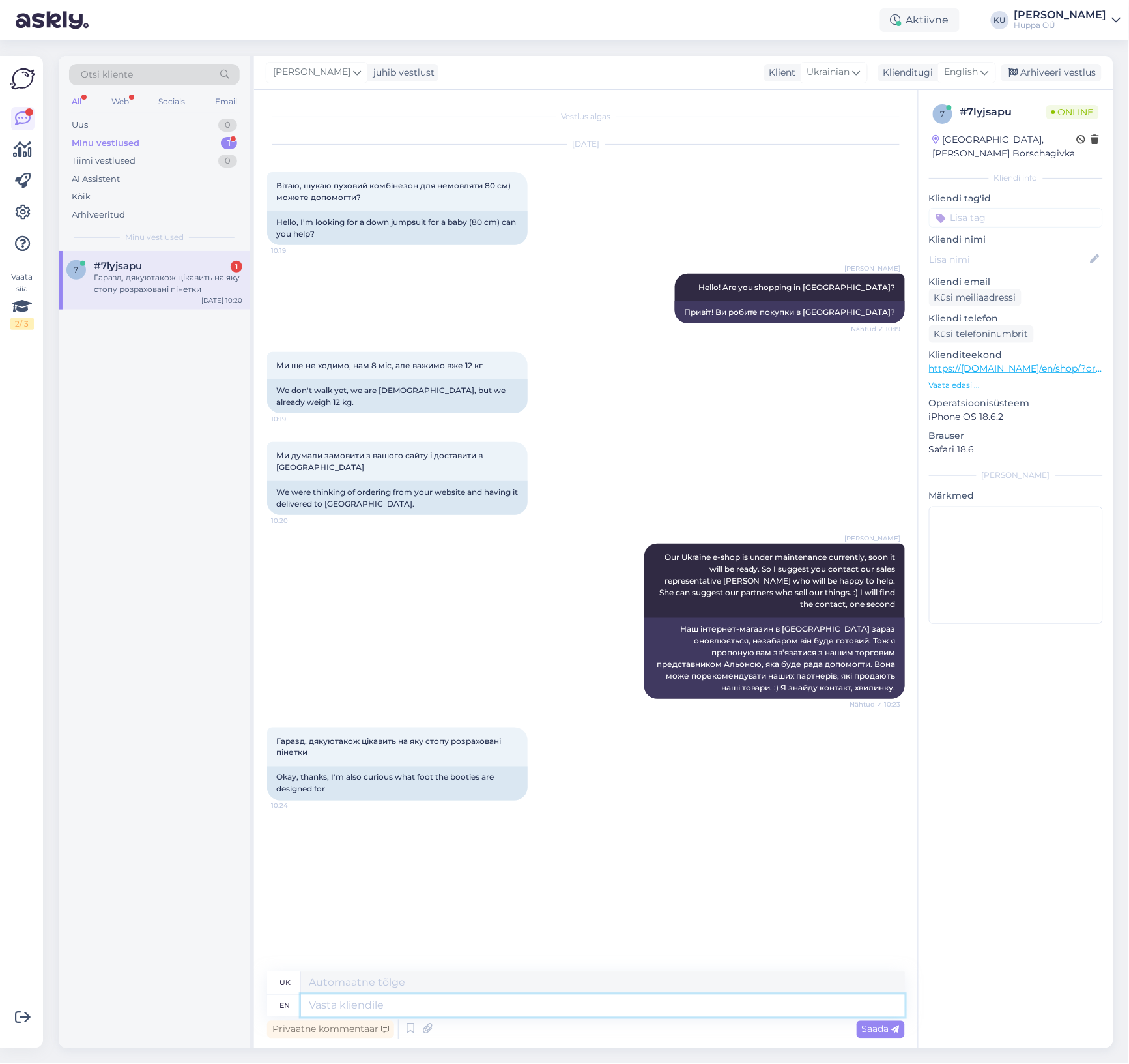
click at [435, 1011] on textarea at bounding box center [603, 1005] width 604 height 22
paste textarea "[PERSON_NAME]"
type textarea "[PERSON_NAME]"
click at [432, 1004] on textarea "[PERSON_NAME]" at bounding box center [603, 1005] width 604 height 22
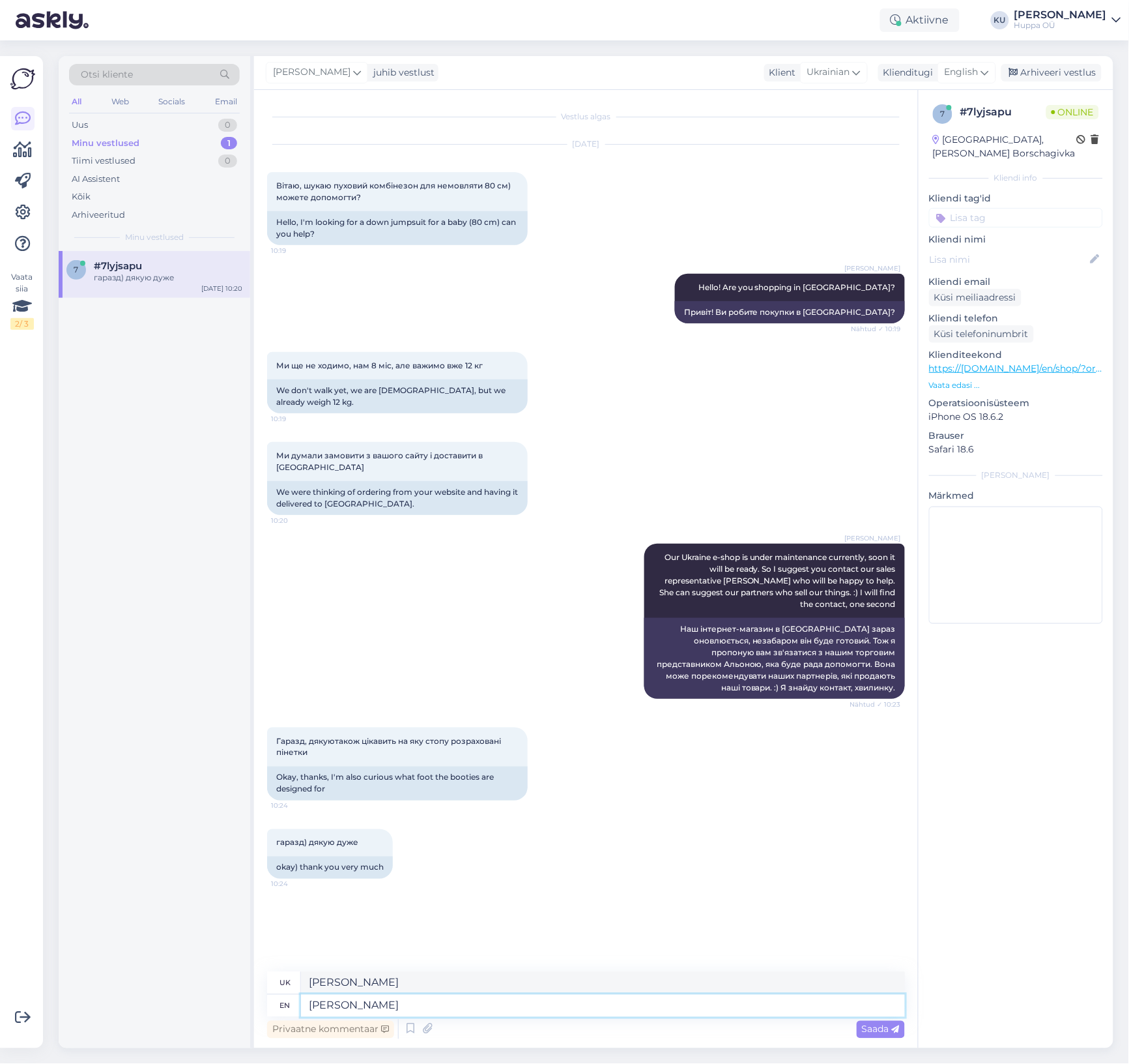
paste textarea "[PERSON_NAME]"
type textarea "Alona Kovalchuk Alona Kovalchuk"
type textarea "Альона Ковальчук Альона Ковальчук"
drag, startPoint x: 496, startPoint y: 1011, endPoint x: 396, endPoint y: 1007, distance: 100.1
click at [396, 1007] on textarea "Alona Kovalchuk Alona Kovalchuk" at bounding box center [603, 1005] width 604 height 22
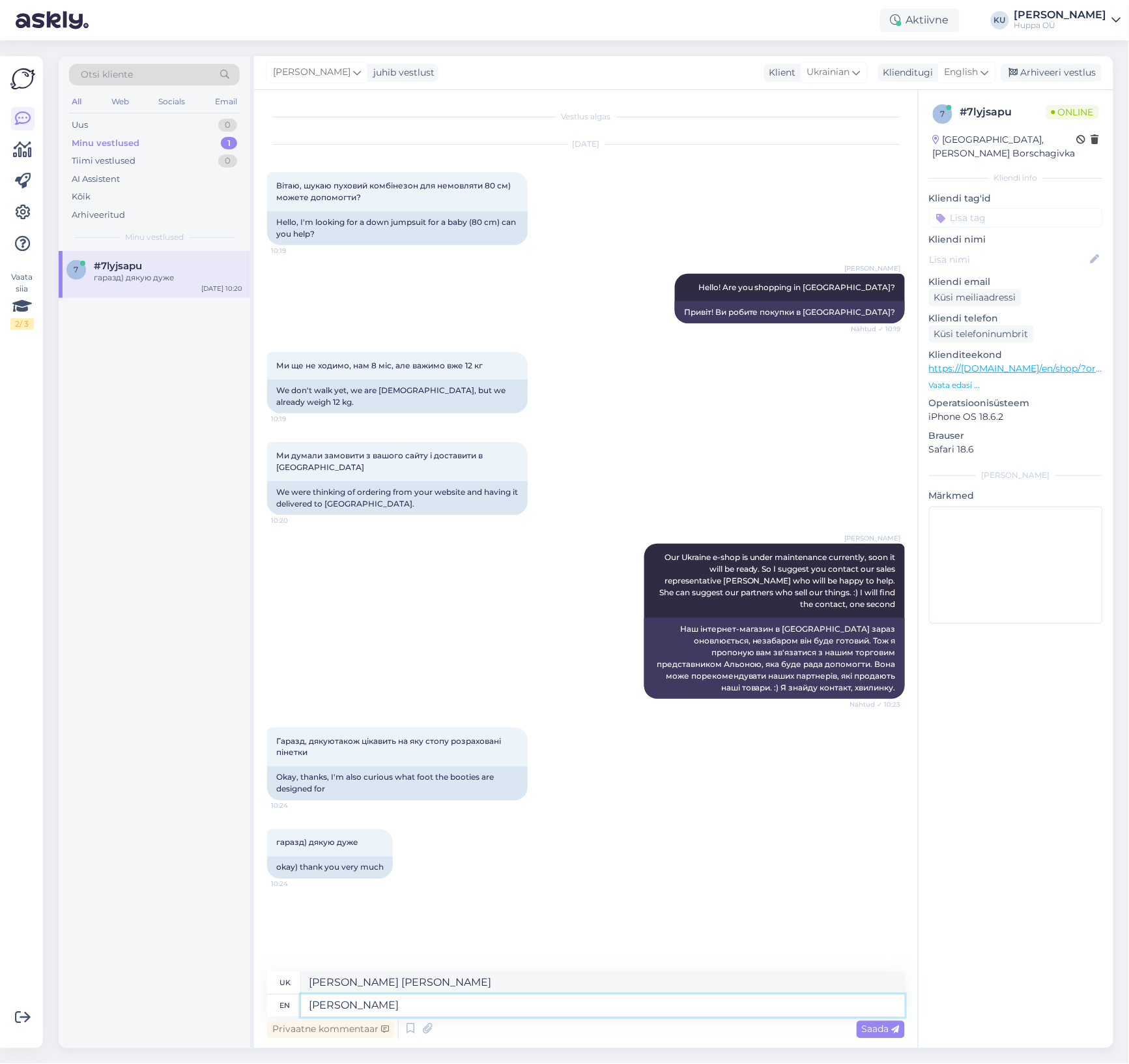
paste textarea "[PERSON_NAME][EMAIL_ADDRESS][PERSON_NAME][DOMAIN_NAME]"
type textarea "Alona Kovalchuk alona.kovalchuk@huppa.eu"
type textarea "Альона Ковальчук alona.kovalchuk@huppa.eu"
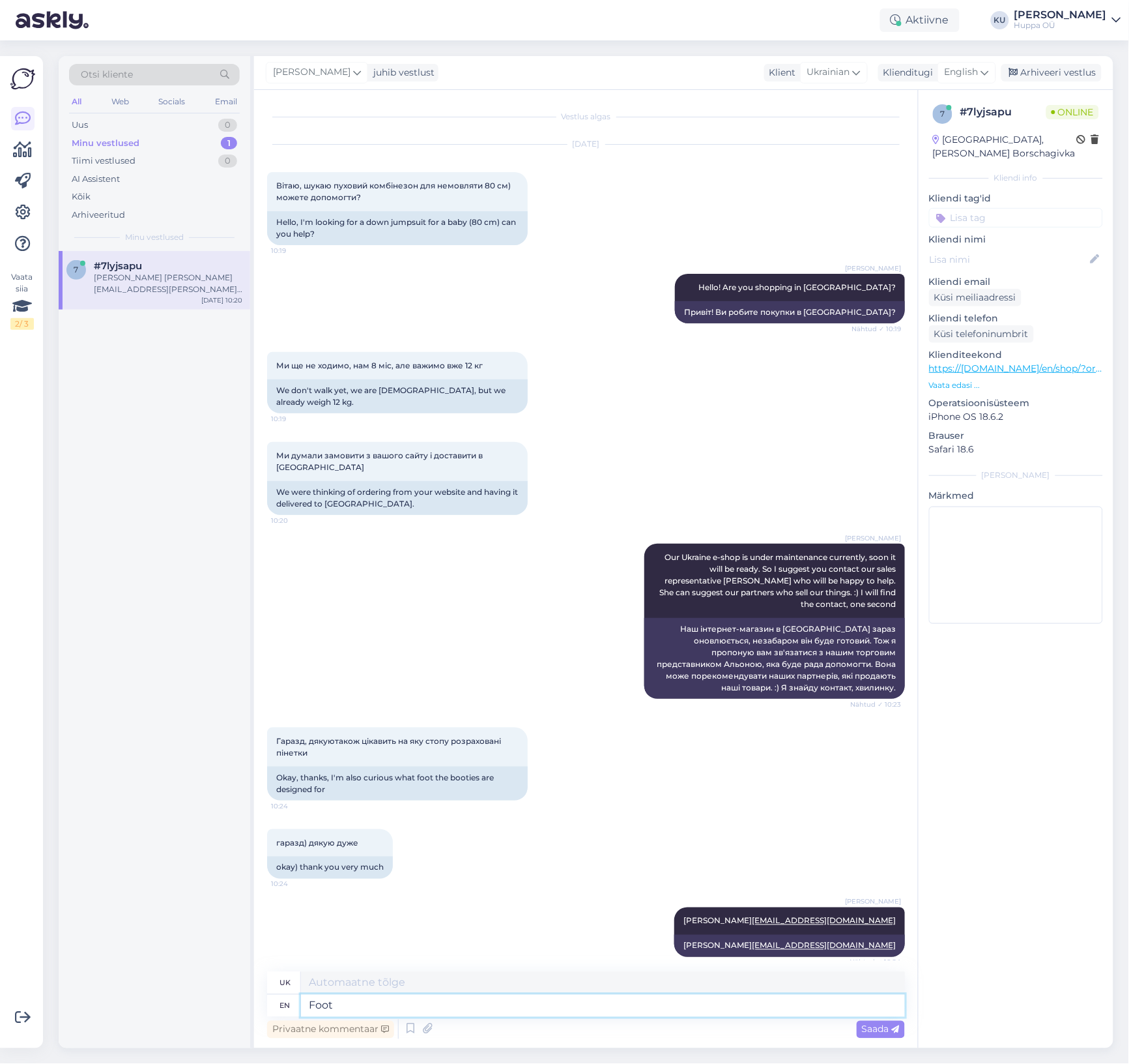
type textarea "Foot b"
type textarea "Фут"
type textarea "Foot booties a"
type textarea "Пінетки"
type textarea "Foot booties are f"
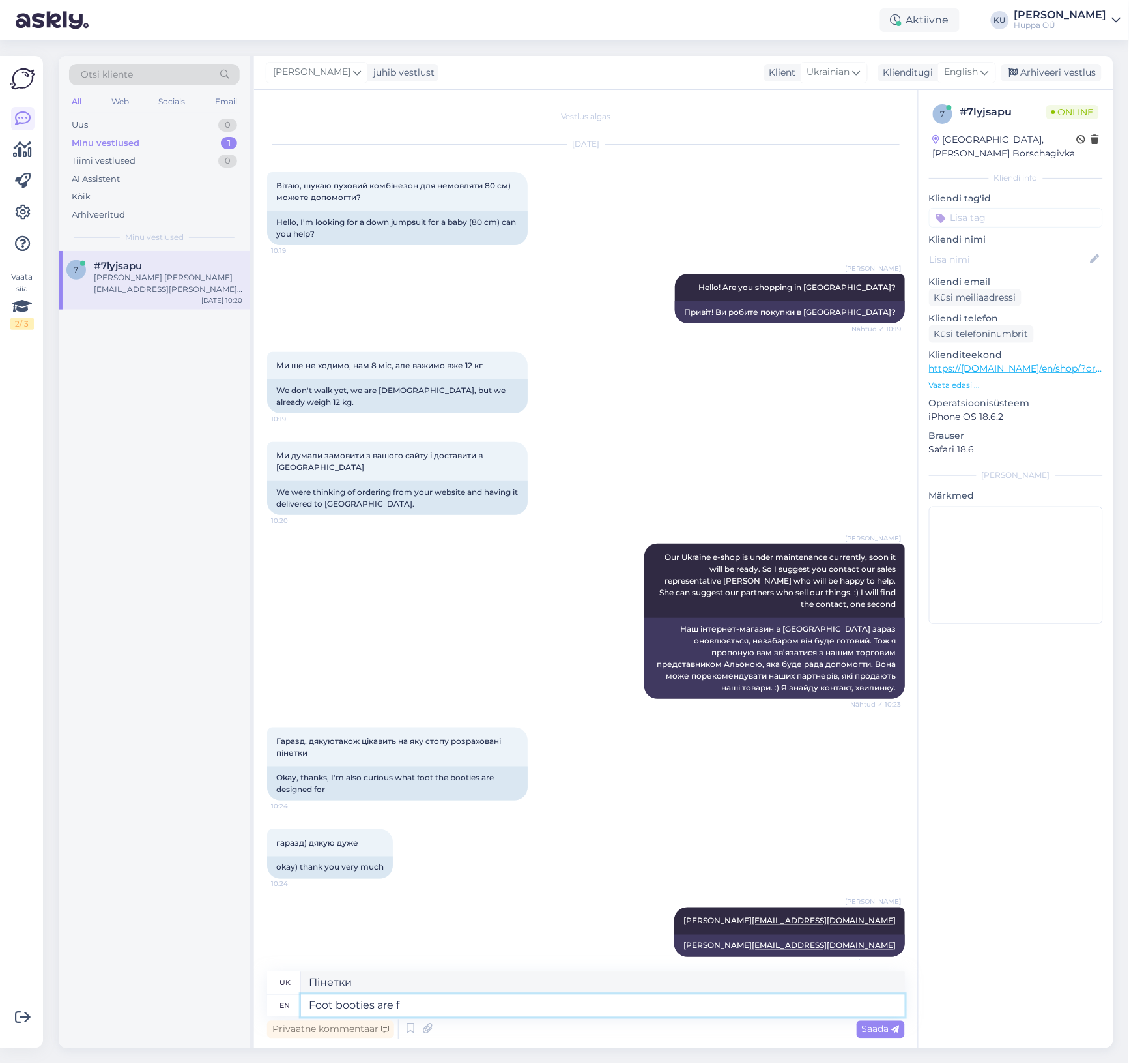
type textarea "Пінетки для ніг є"
type textarea "Foot booties are for bab"
type textarea "Пінетки для ніг призначені для"
type textarea "Foot booties are for babie"
type textarea "Пінетки для ніг призначені для малюків"
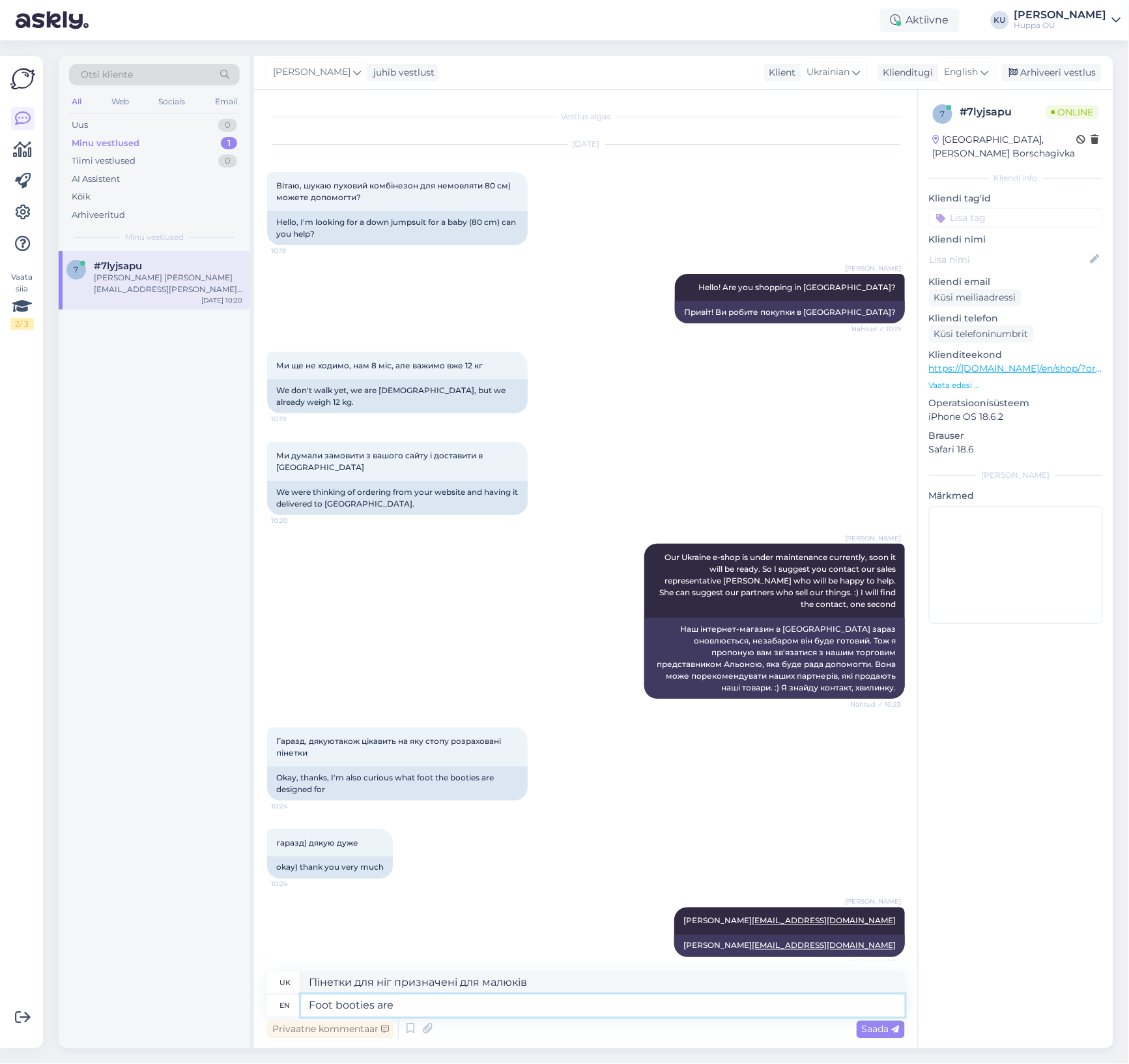
type textarea "Foot booties are"
type textarea "Пінетки для ніг призначені для"
type textarea "Foot boo"
type textarea "Пінетки"
type textarea "Fo"
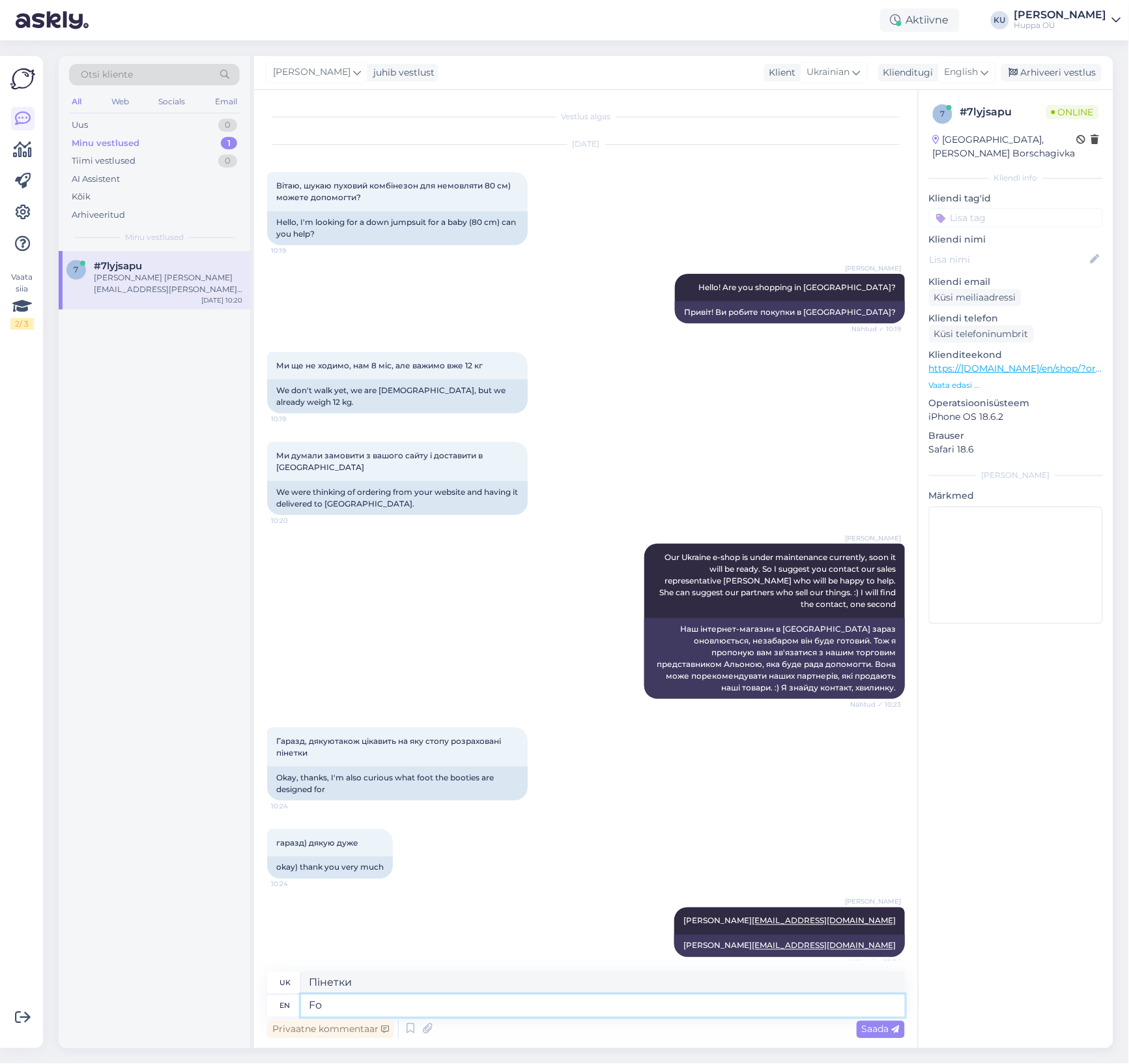
type textarea "Фут"
type textarea "F"
drag, startPoint x: 1056, startPoint y: 69, endPoint x: 782, endPoint y: 66, distance: 274.0
click at [1056, 69] on div "Arhiveeri vestlus" at bounding box center [1052, 73] width 100 height 18
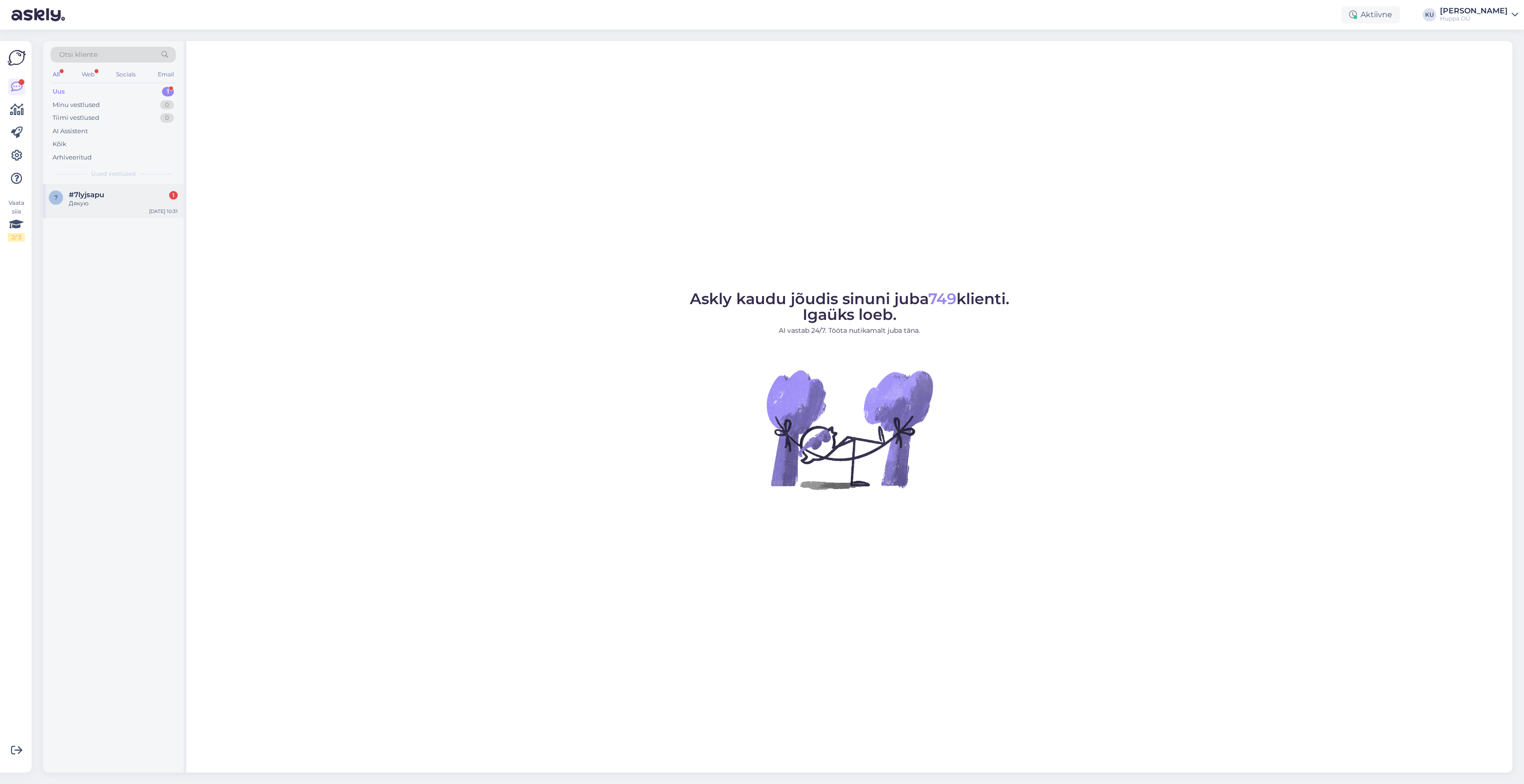
click at [91, 189] on div "7 #7lyjsapu 1 Дякую [DATE] 10:31" at bounding box center [113, 201] width 140 height 34
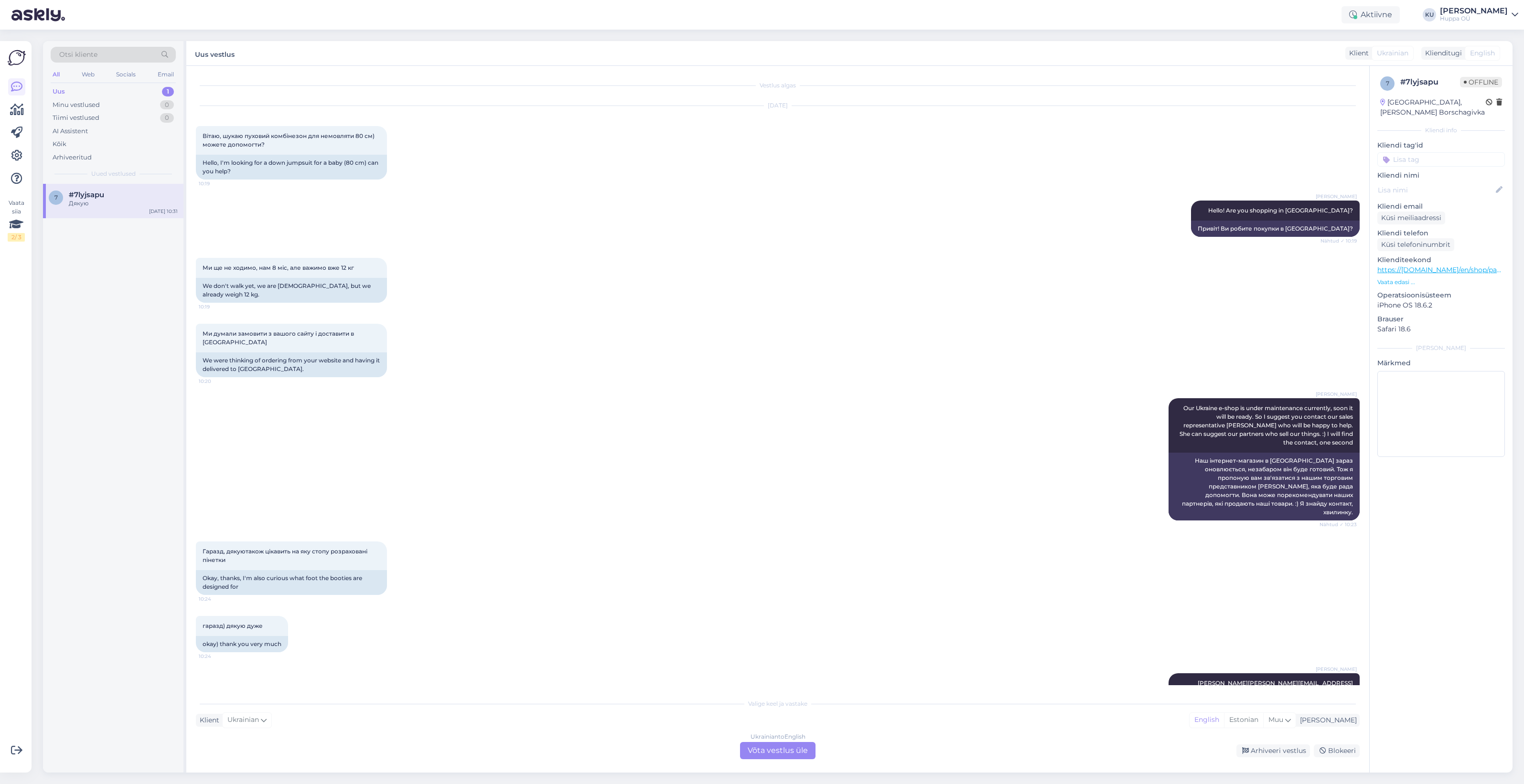
scroll to position [74, 0]
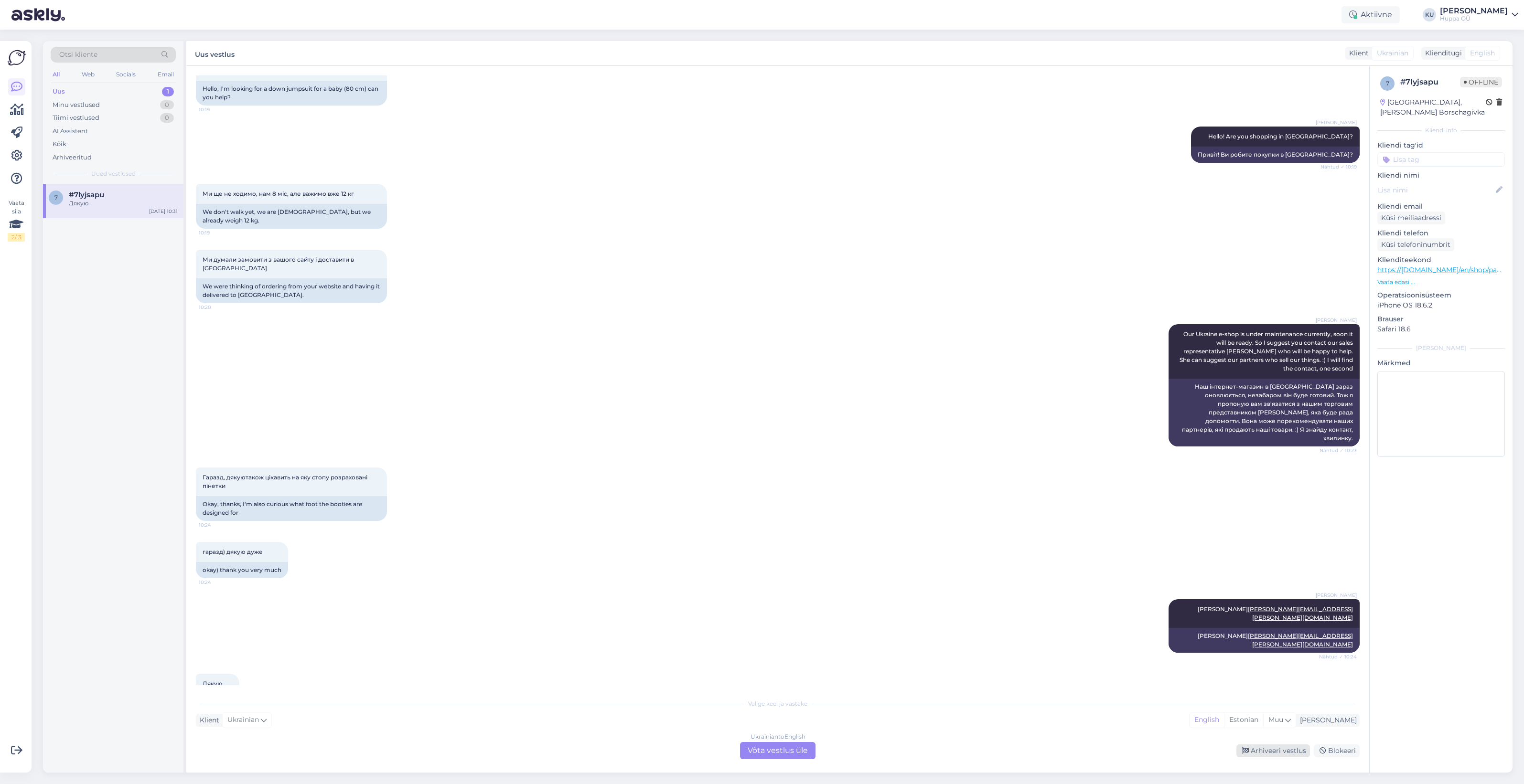
click at [828, 753] on div "Arhiveeri vestlus" at bounding box center [1273, 751] width 73 height 13
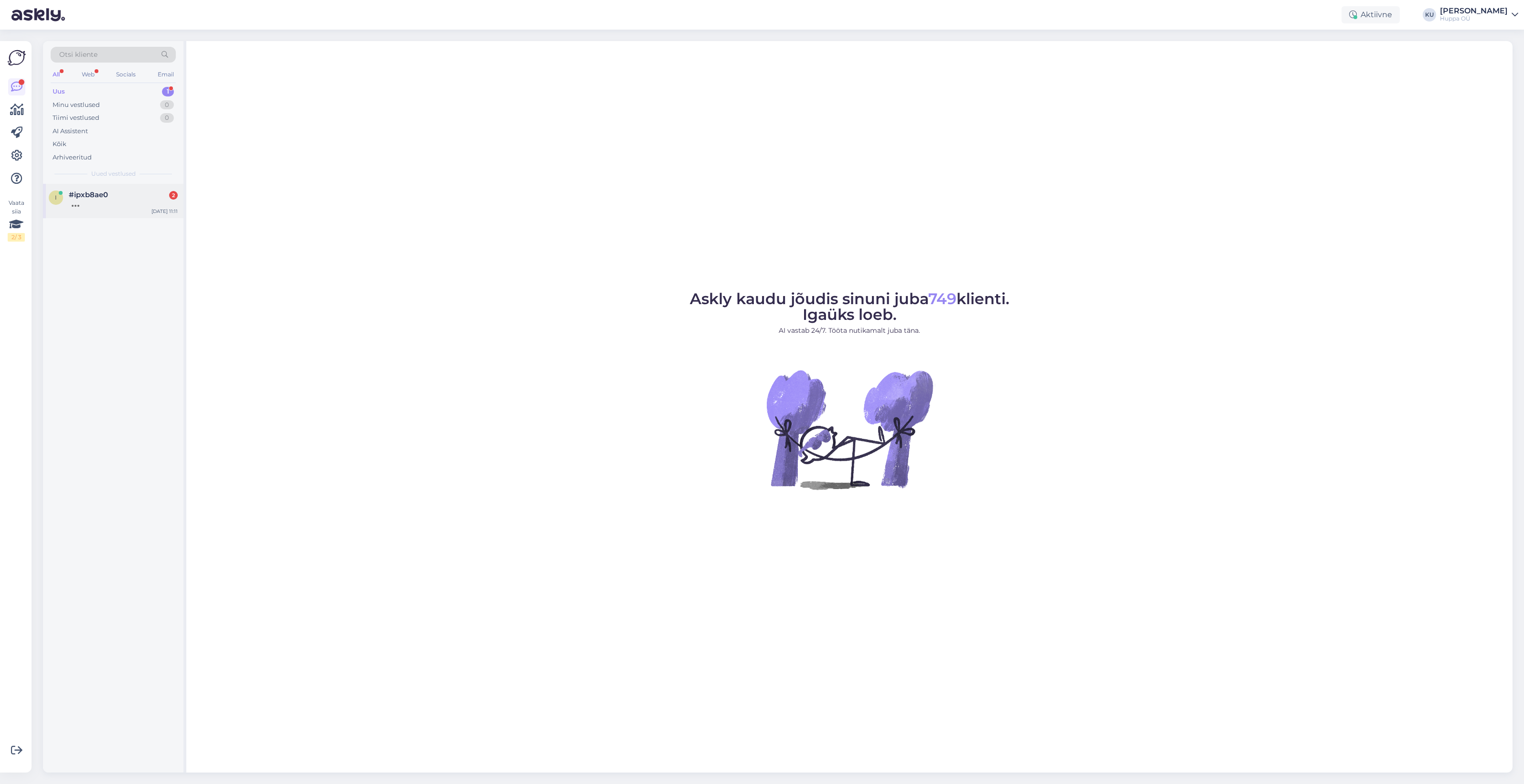
click at [93, 205] on div at bounding box center [123, 203] width 109 height 9
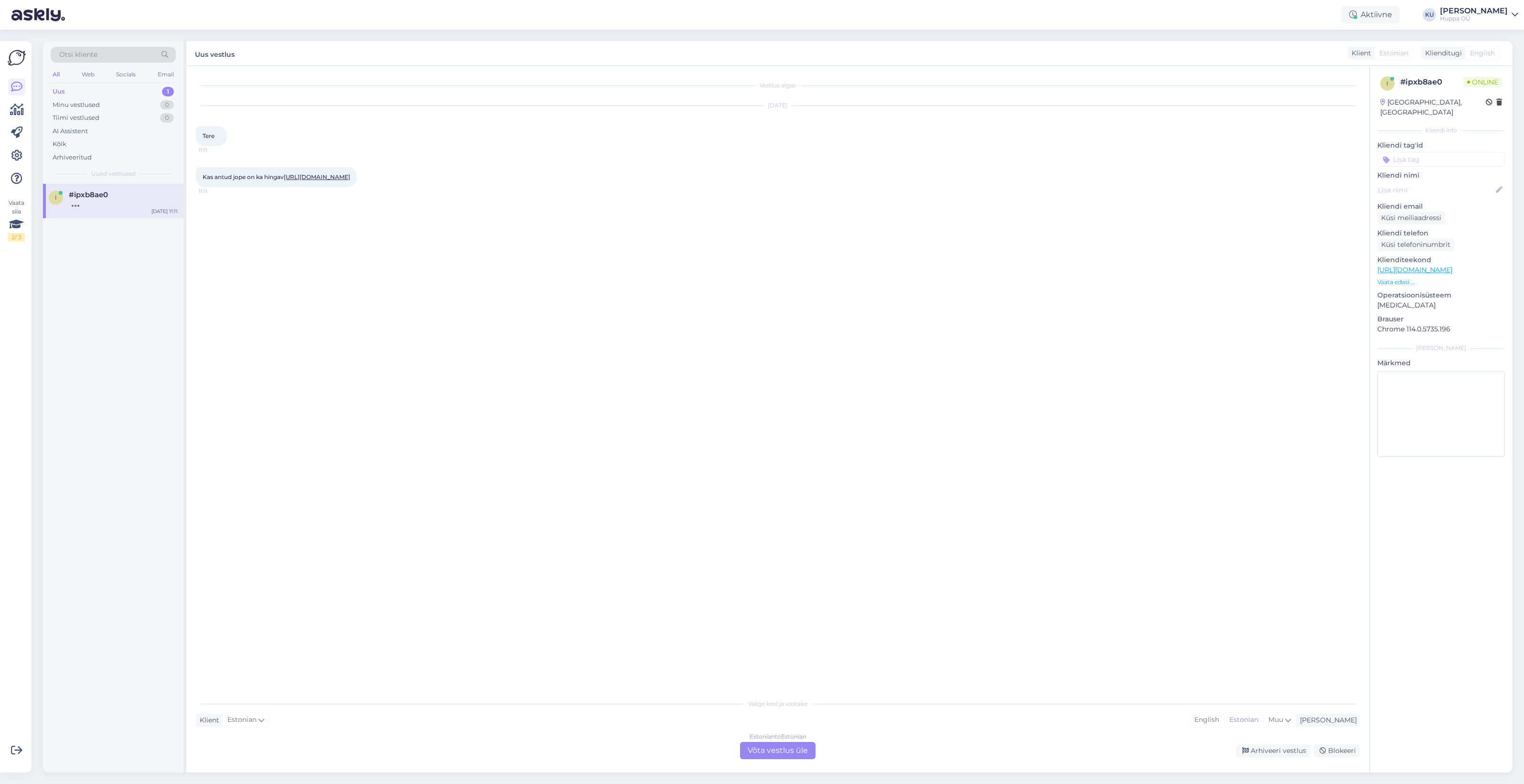
click at [774, 753] on div "Estonian to Estonian Võta vestlus üle" at bounding box center [778, 750] width 76 height 17
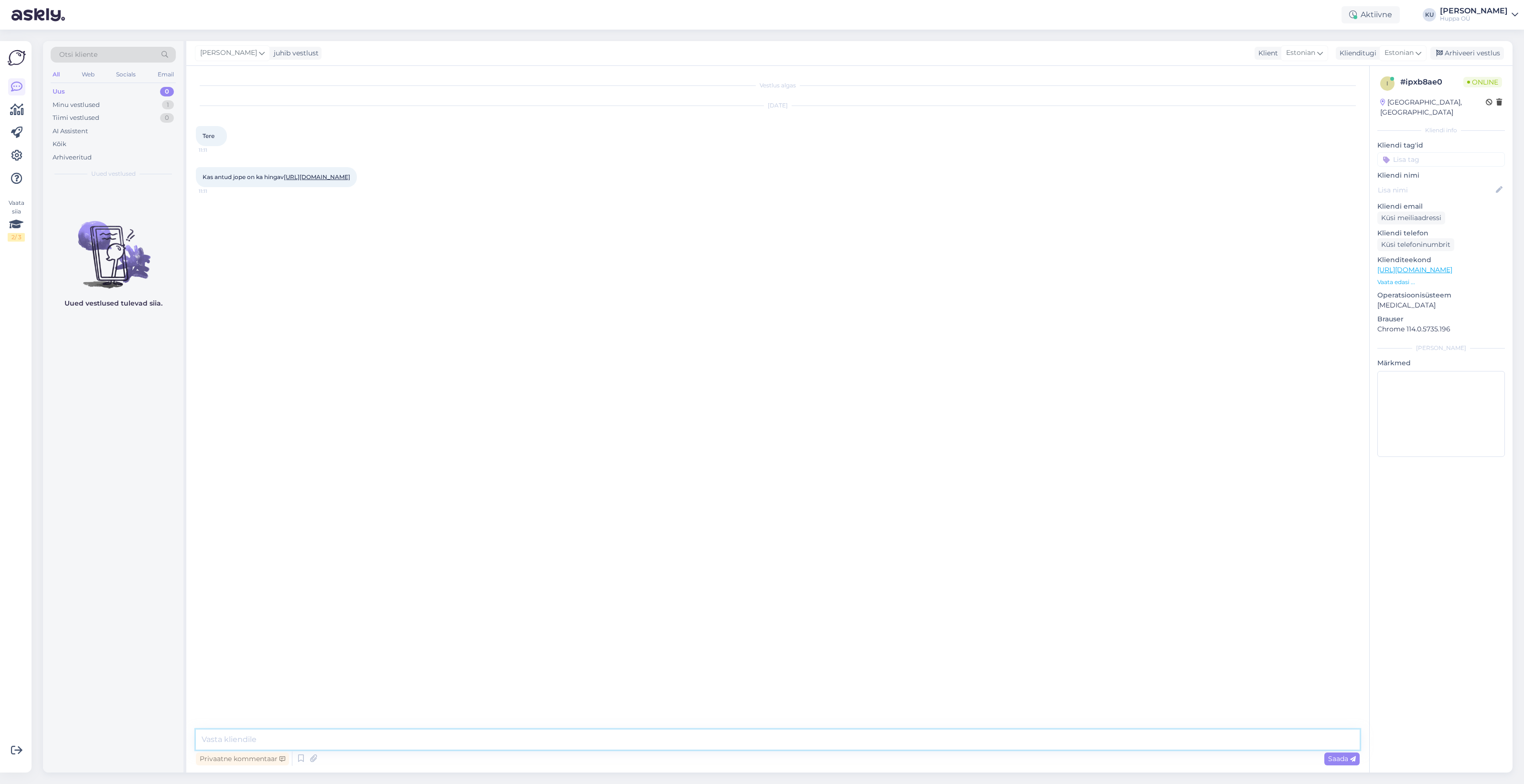
click at [731, 731] on textarea at bounding box center [777, 740] width 1164 height 20
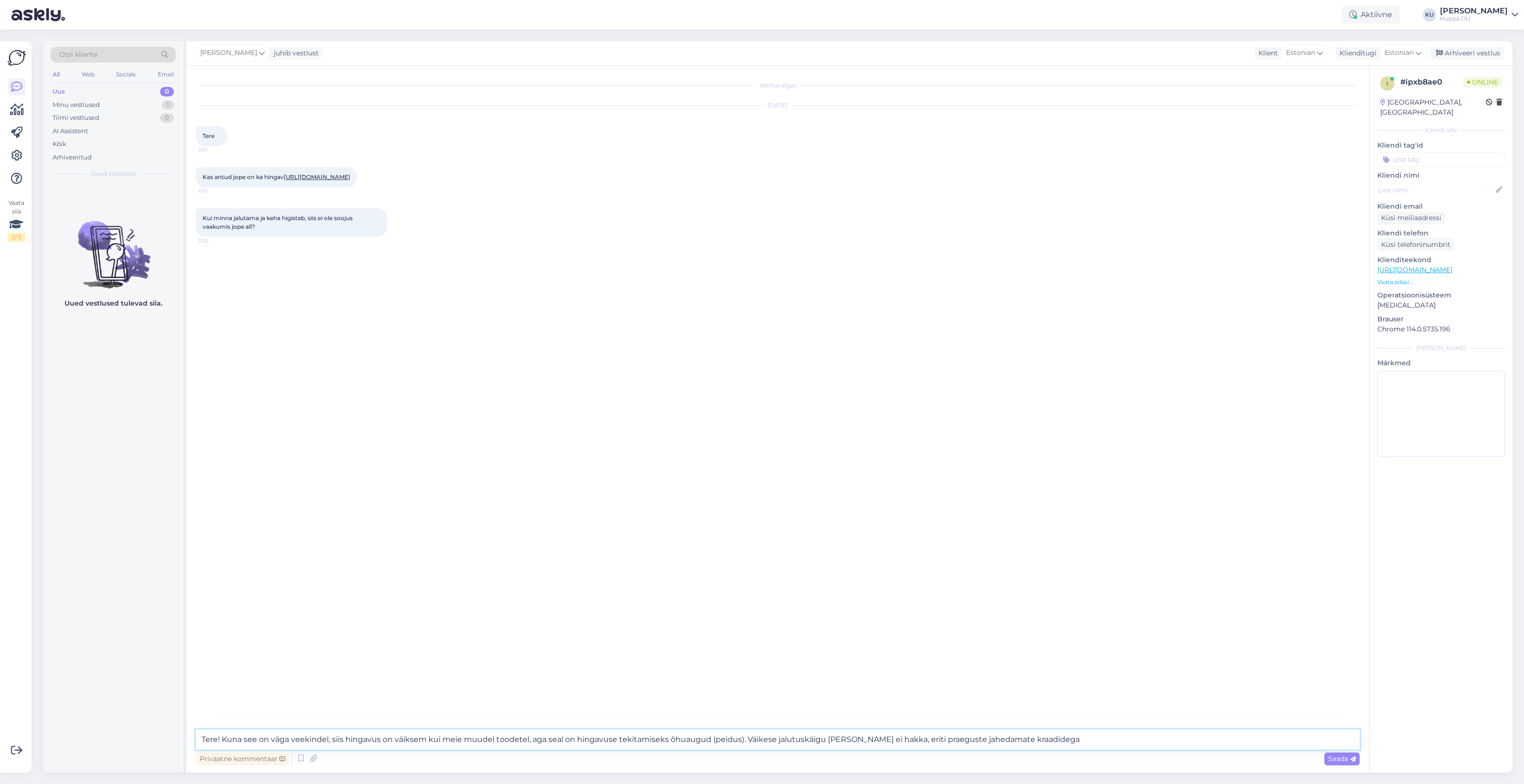
type textarea "Tere! Kuna see on väga veekindel, siis hingavus on väiksem kui meie muudel tood…"
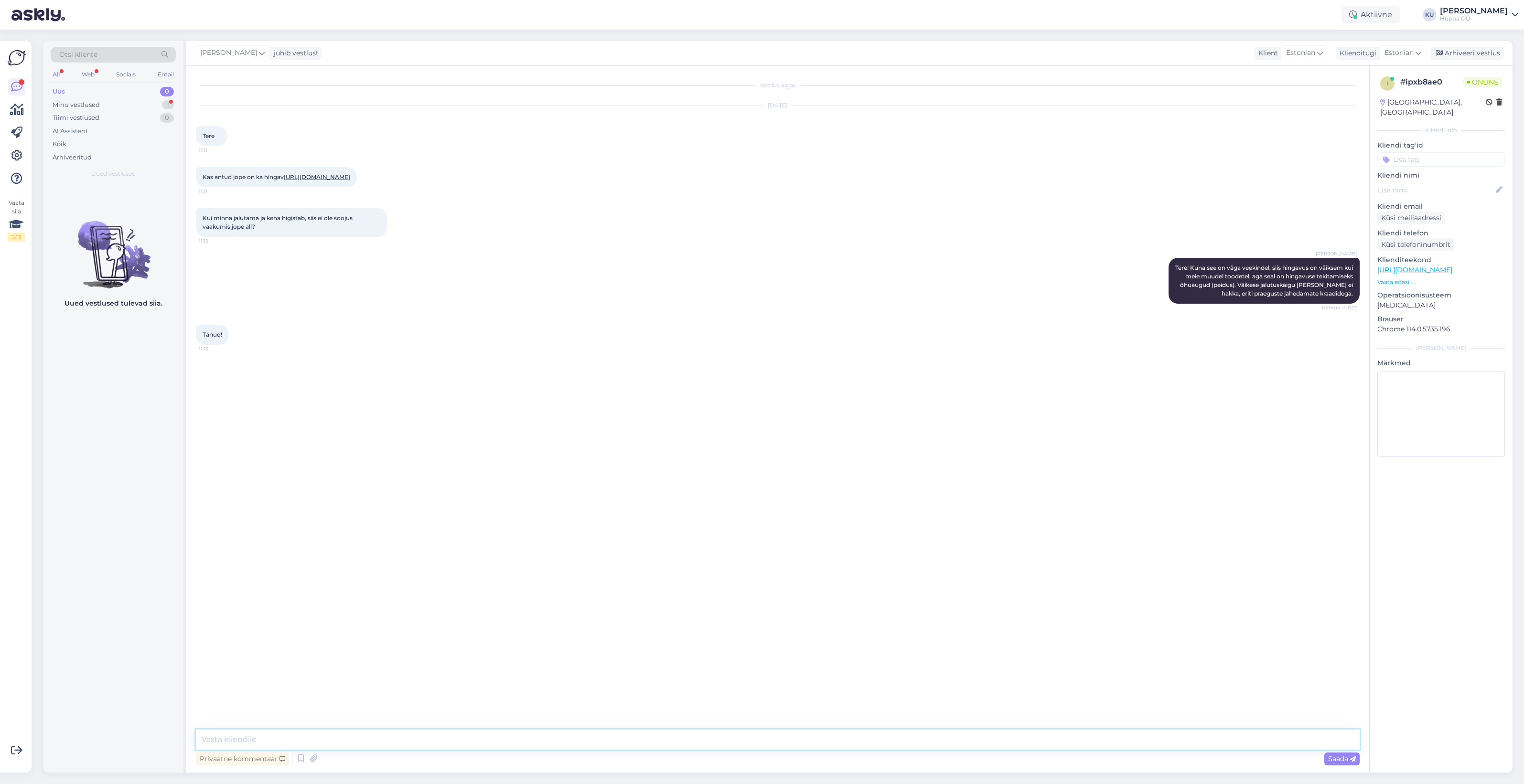
click at [234, 737] on textarea at bounding box center [777, 740] width 1164 height 20
drag, startPoint x: 112, startPoint y: 99, endPoint x: 112, endPoint y: 109, distance: 10.0
click at [112, 101] on div "Minu vestlused 1" at bounding box center [114, 105] width 125 height 14
click at [111, 200] on div "Tänud!" at bounding box center [123, 203] width 109 height 9
click at [1471, 48] on div "Arhiveeri vestlus" at bounding box center [1467, 53] width 73 height 13
